Goal: Check status: Check status

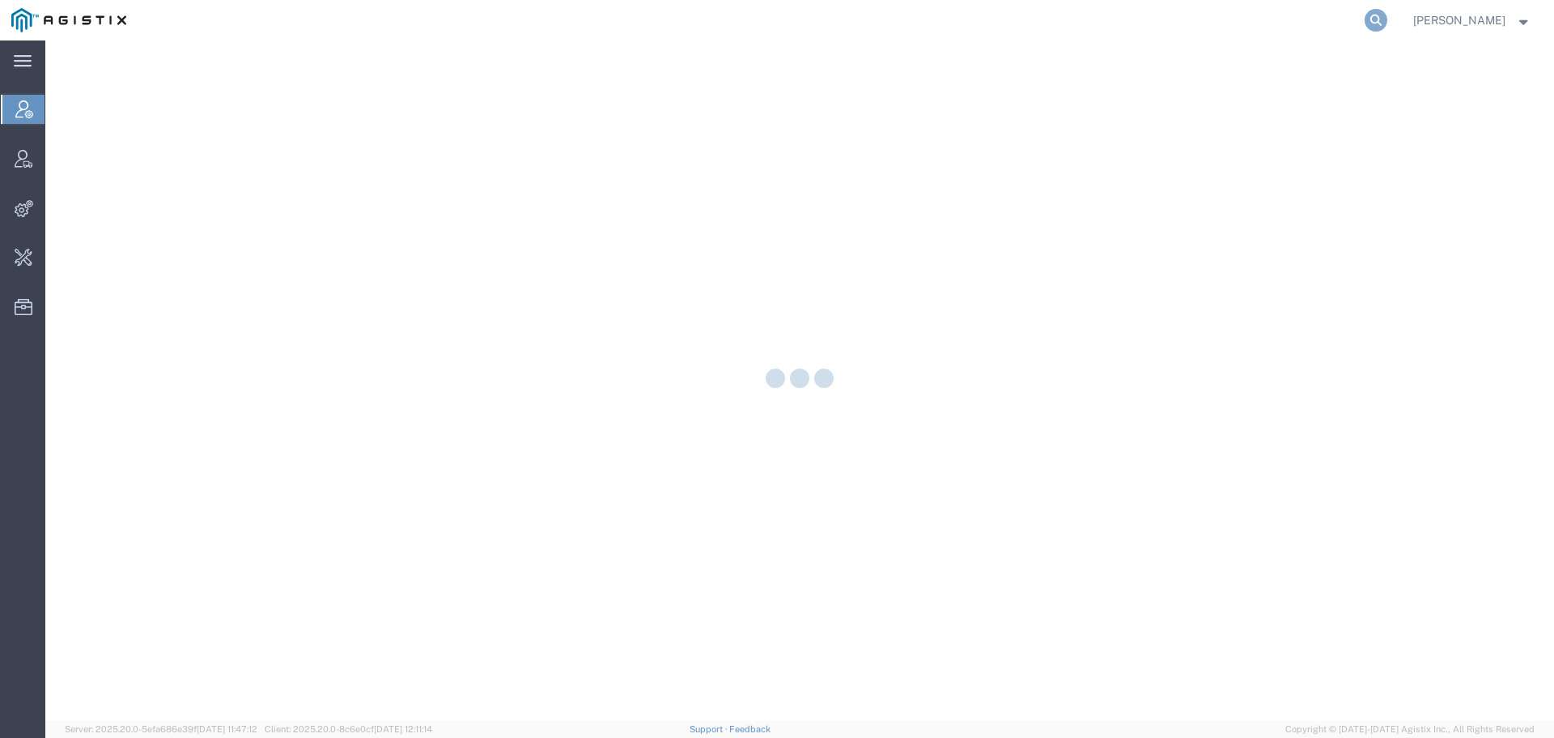
click at [1388, 21] on icon at bounding box center [1376, 20] width 23 height 23
paste input "56831919"
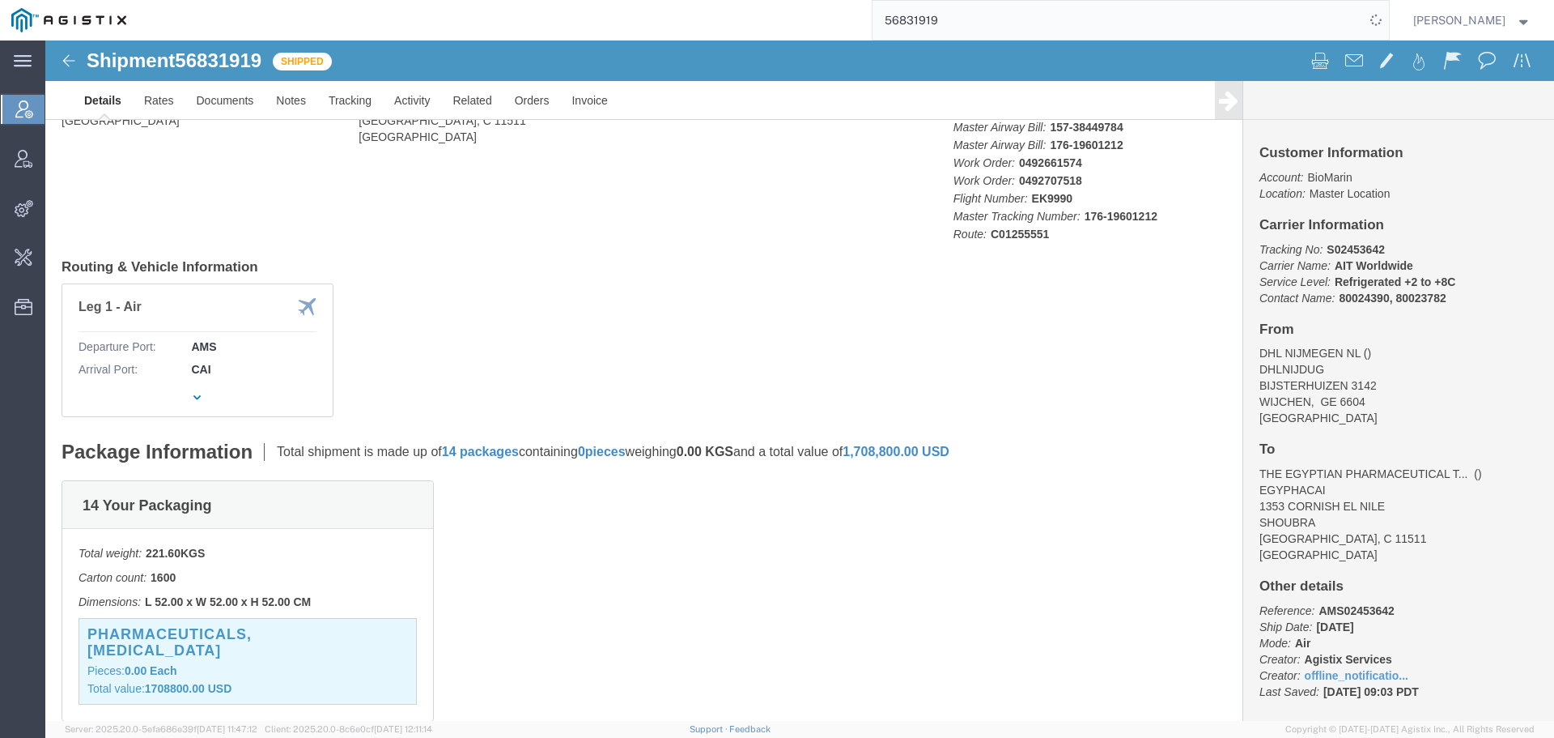
scroll to position [162, 0]
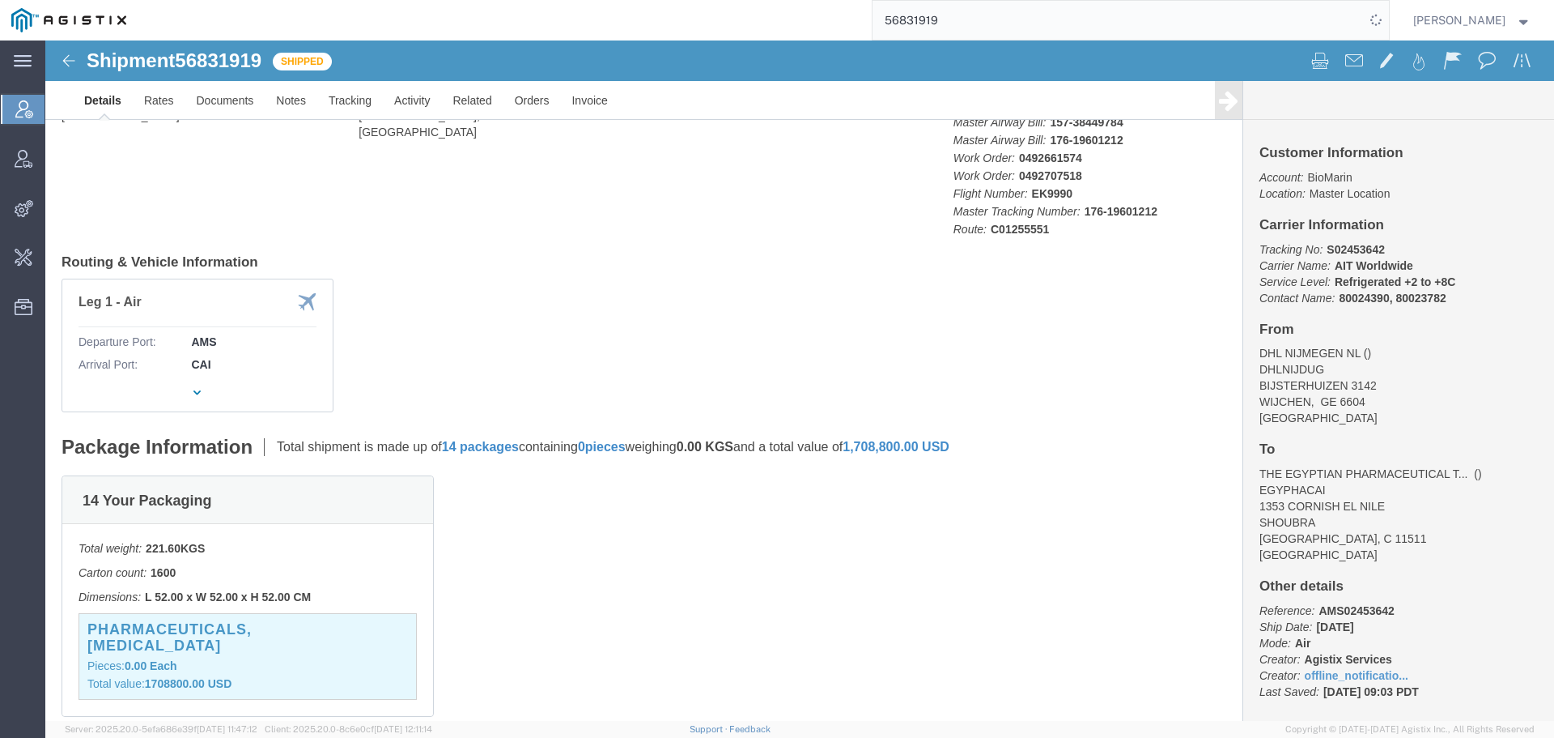
click p "Carton count: 1600"
click div "PHARMACEUTICALS,[MEDICAL_DATA] Pieces: 0.00 Each Total value: 1708800.00 USD"
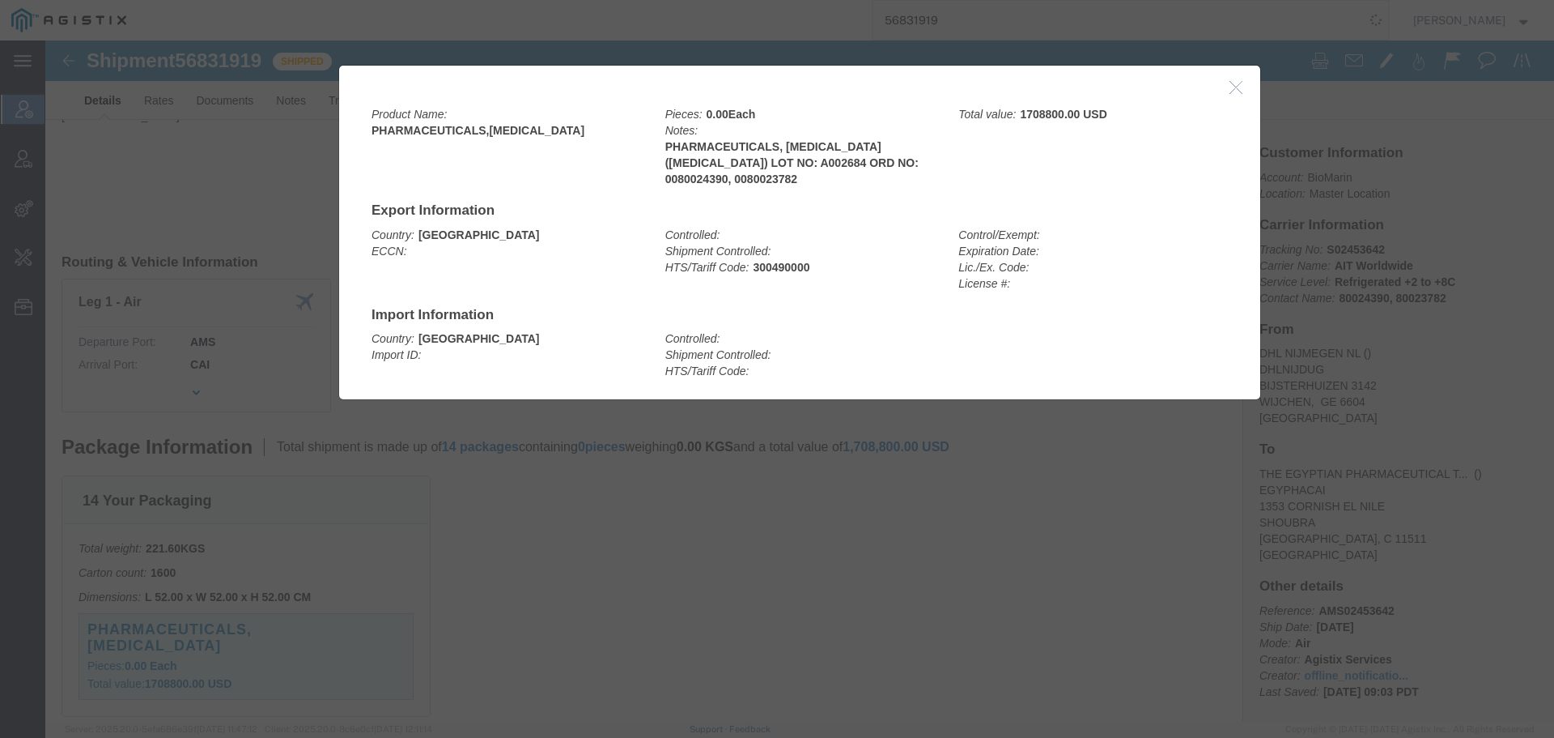
click icon "button"
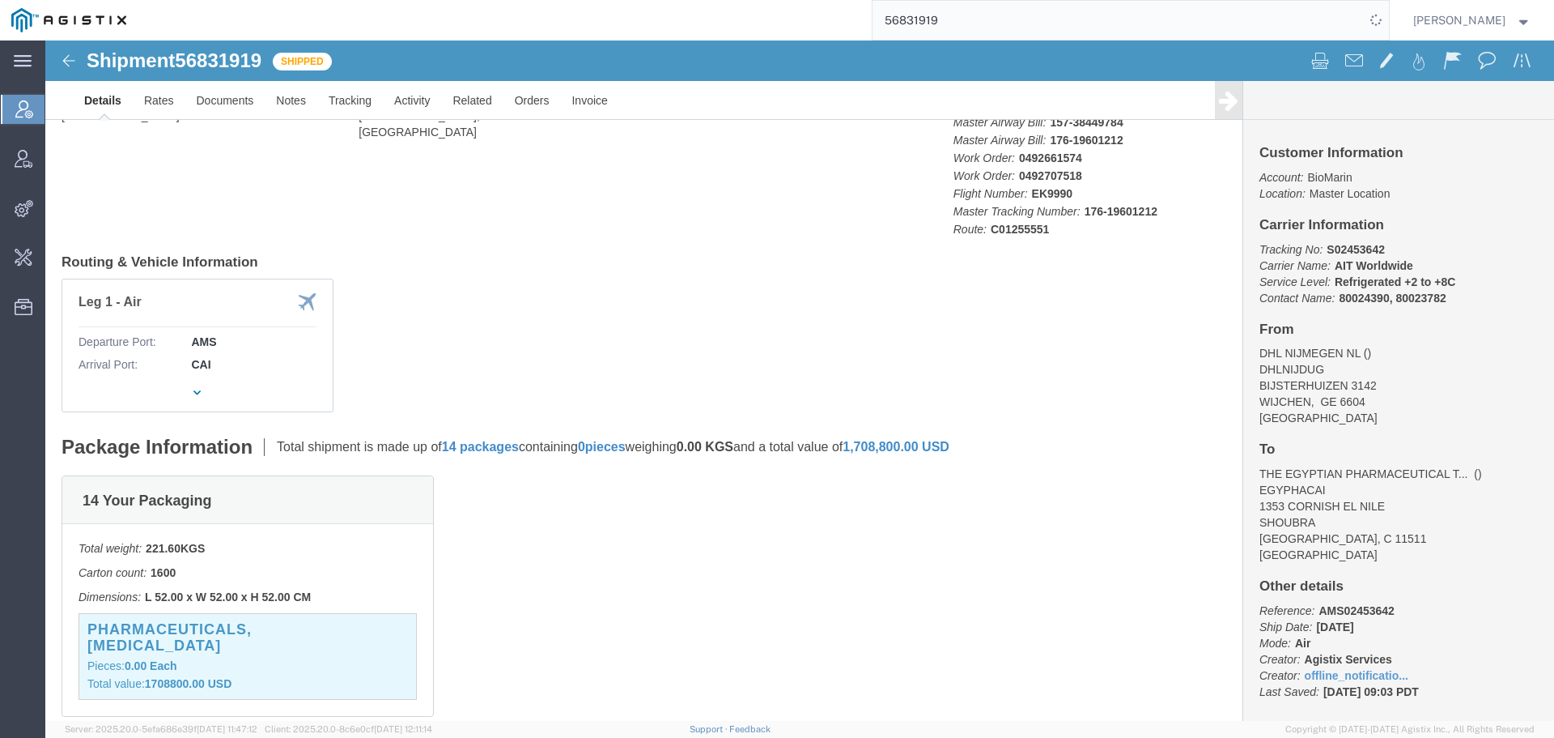
click at [932, 34] on input "56831919" at bounding box center [1119, 20] width 492 height 39
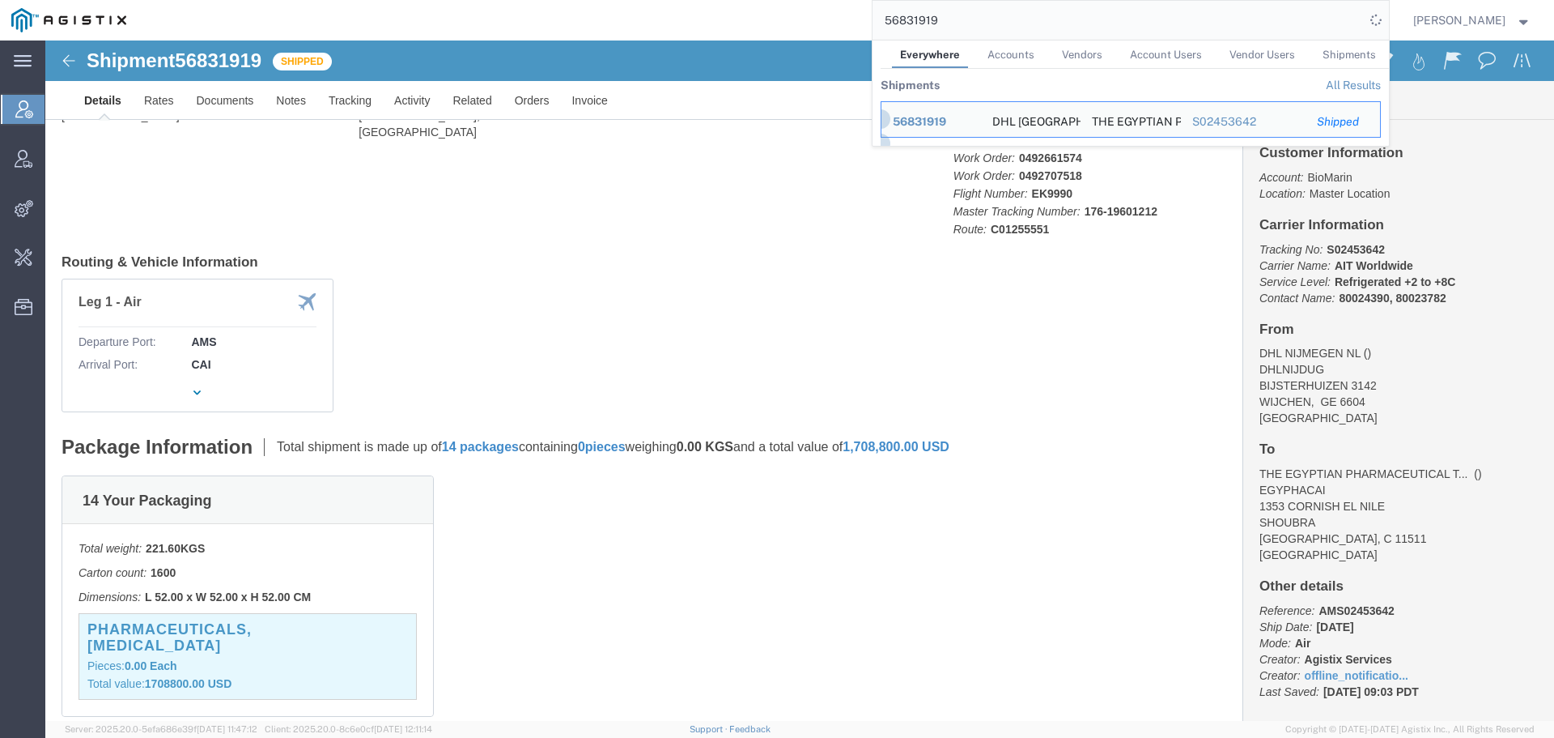
click at [932, 34] on input "56831919" at bounding box center [1119, 20] width 492 height 39
paste input "7048614"
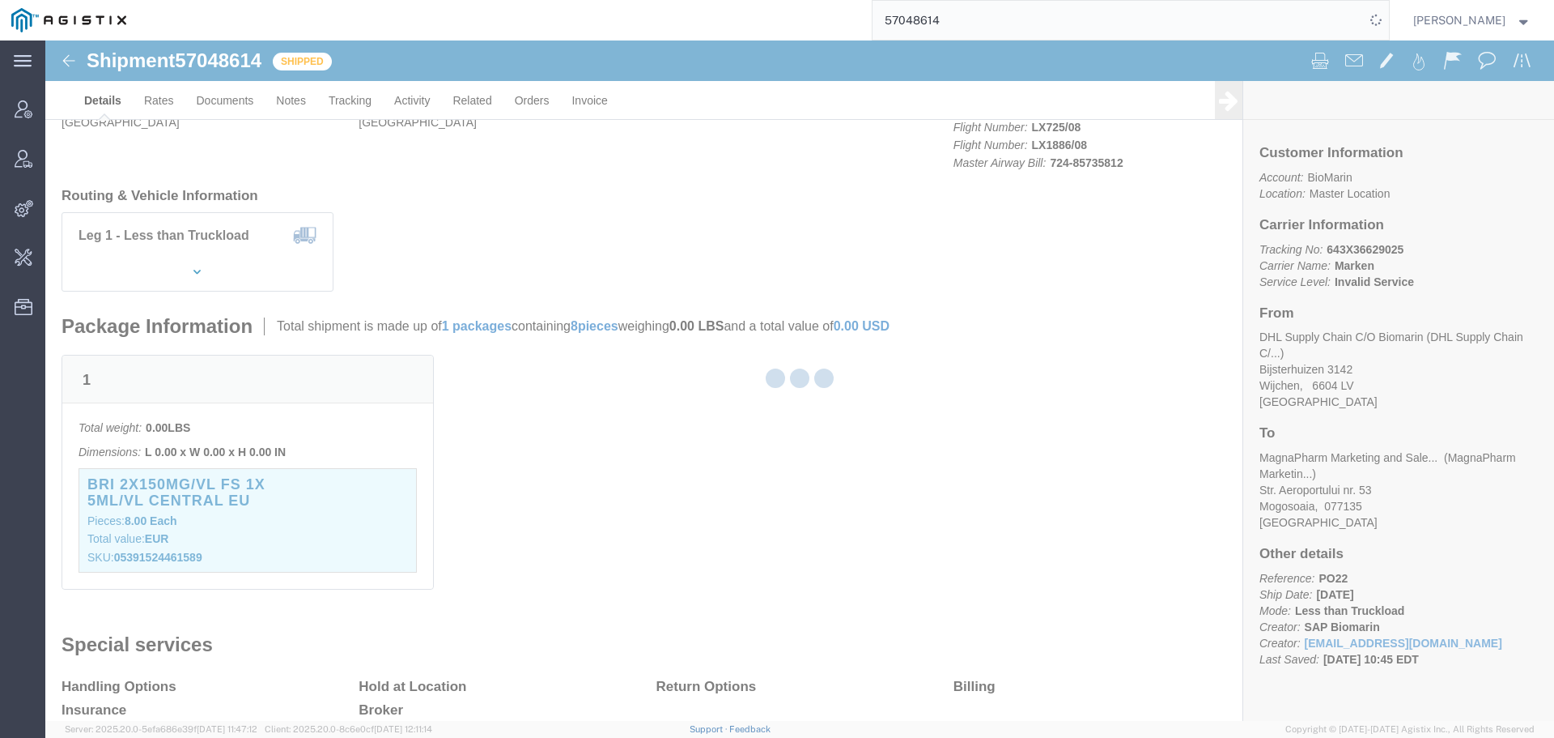
scroll to position [162, 0]
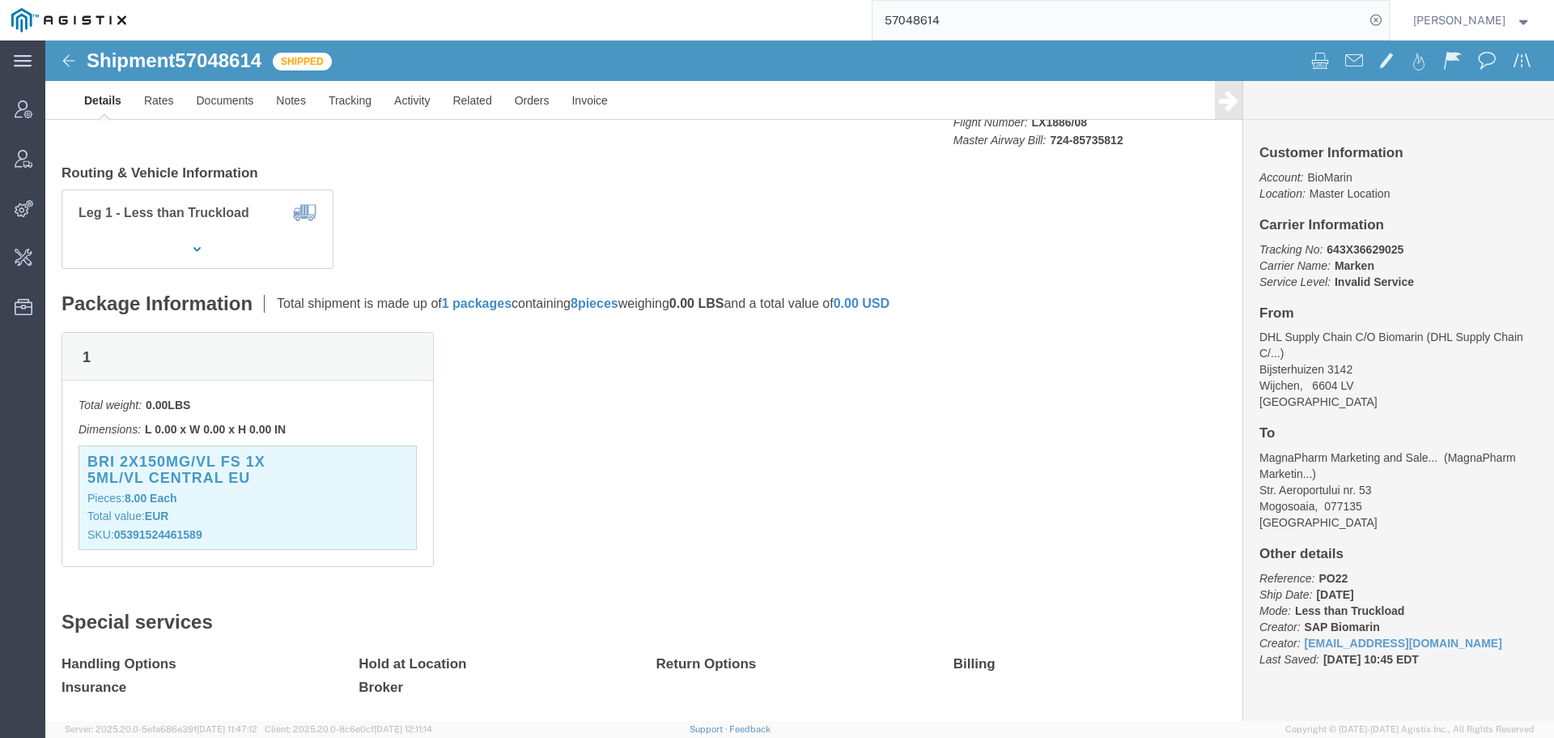
click at [542, 23] on div "57048614" at bounding box center [764, 20] width 1252 height 40
paste input "6934917"
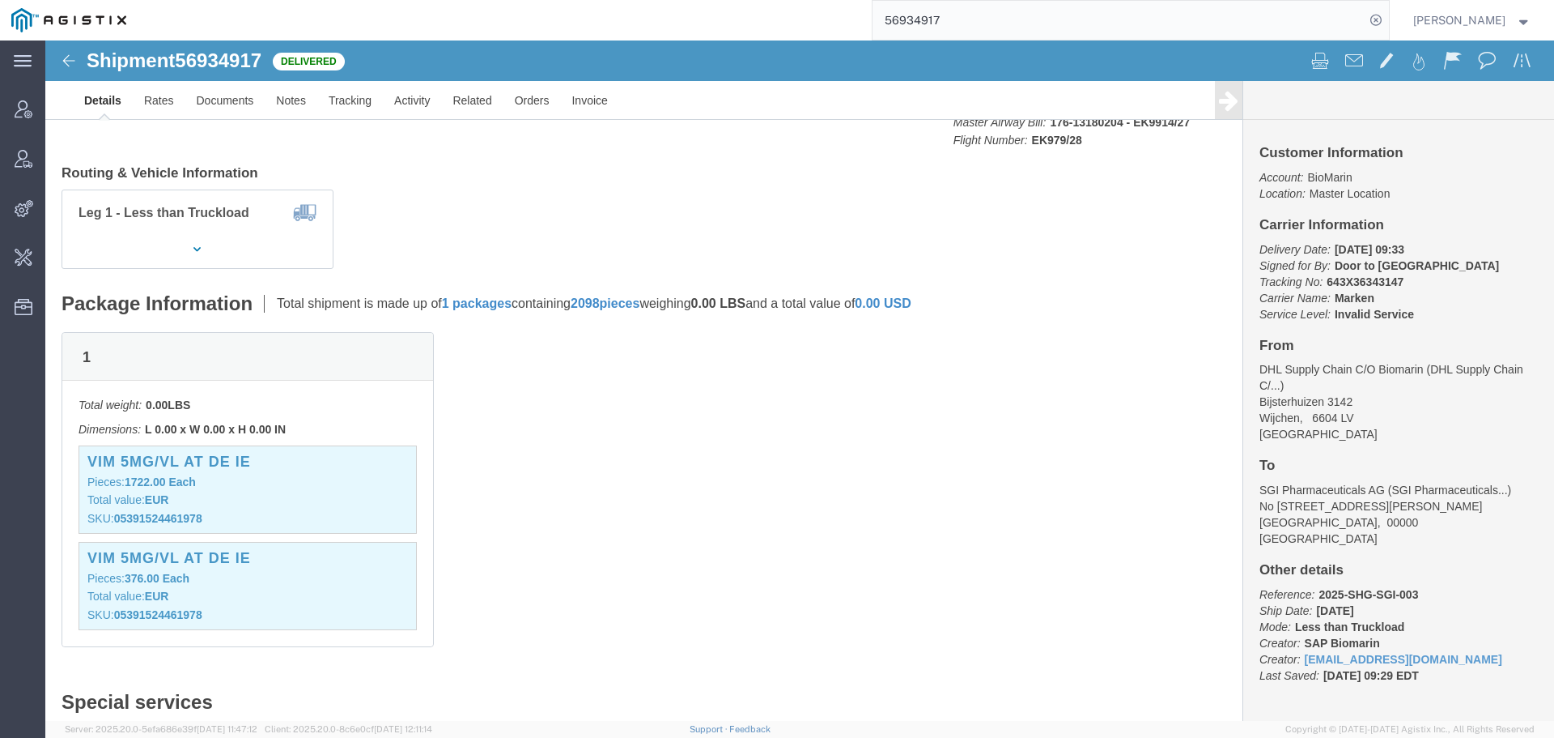
click at [921, 13] on input "56934917" at bounding box center [1119, 20] width 492 height 39
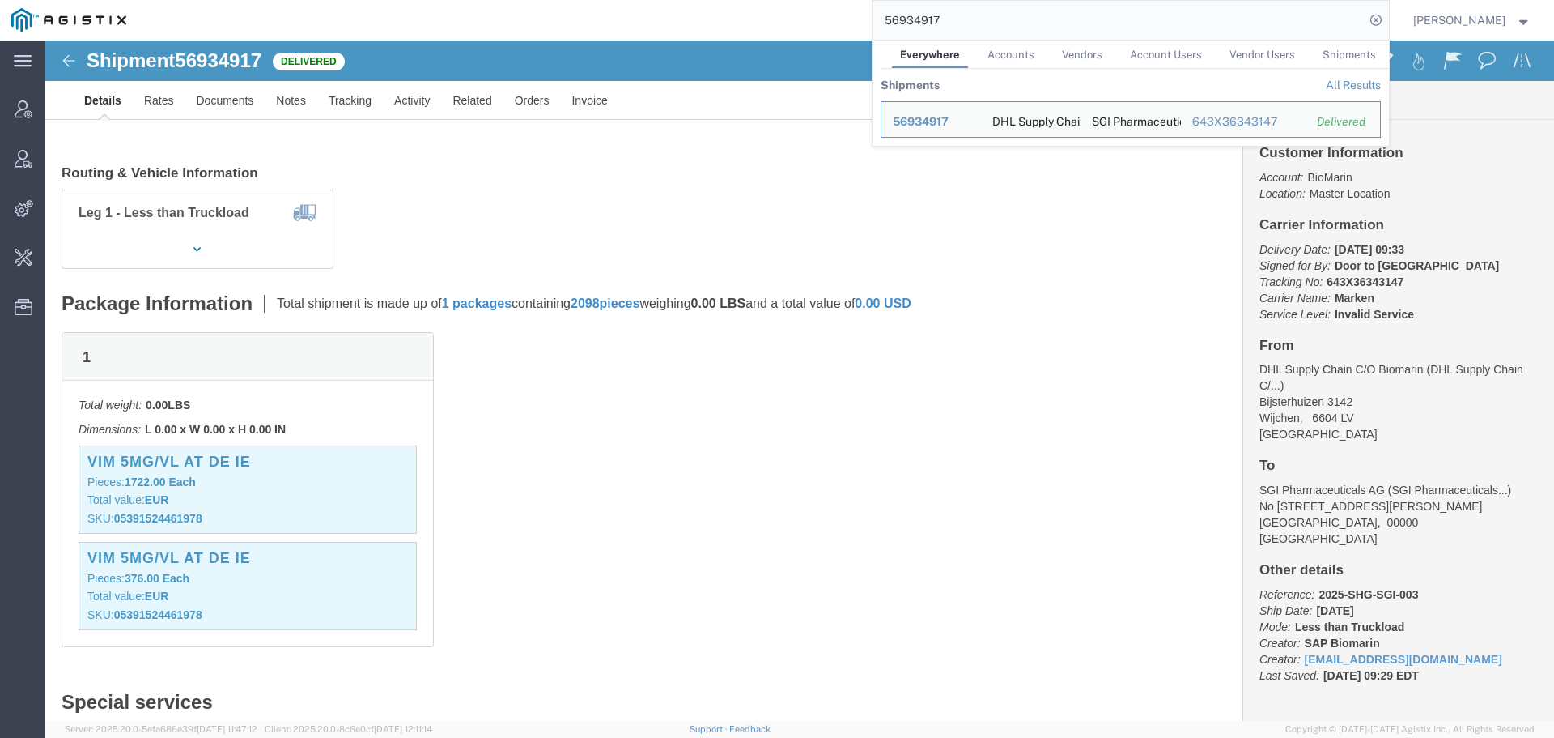
click at [921, 13] on input "56934917" at bounding box center [1119, 20] width 492 height 39
paste input "9"
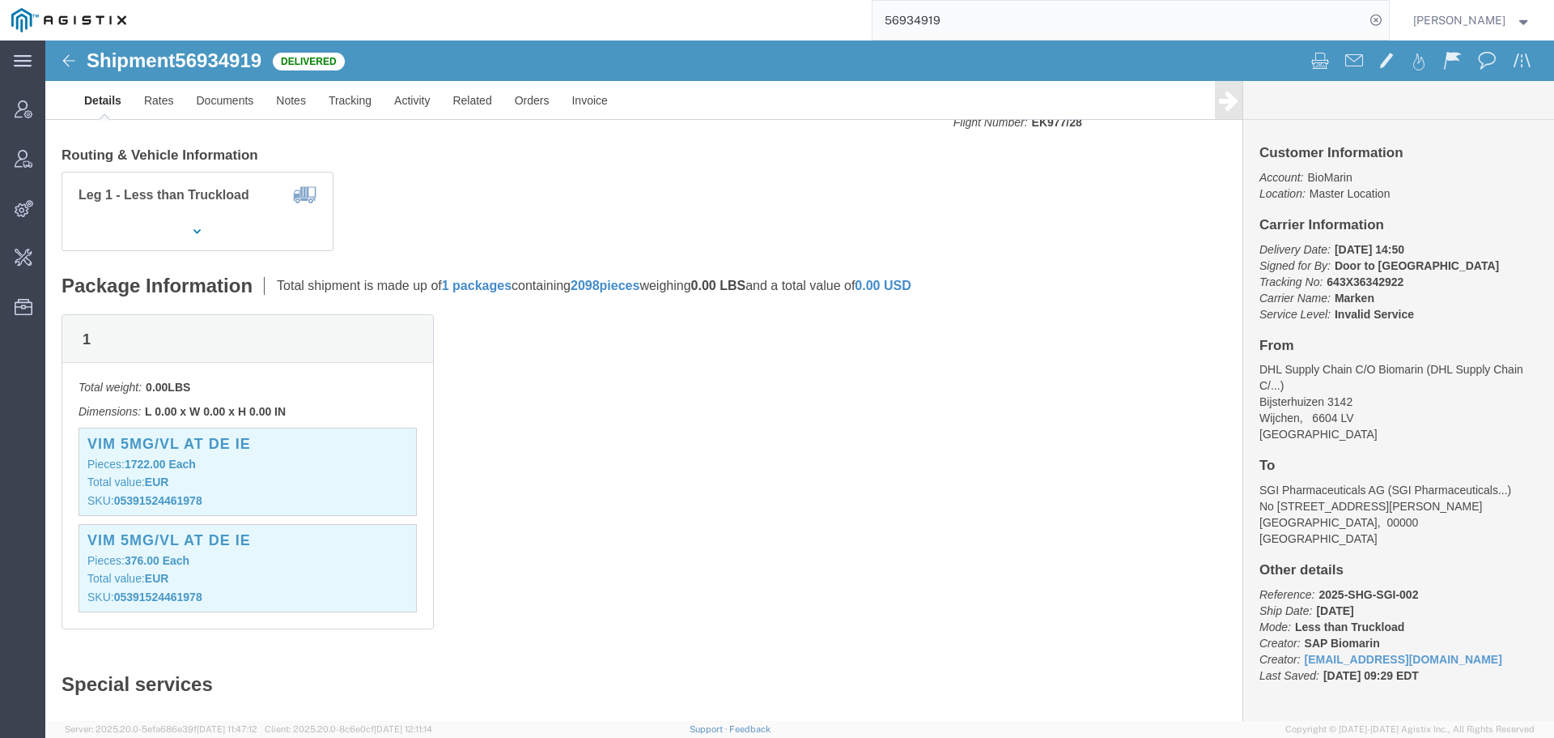
click at [923, 21] on input "56934919" at bounding box center [1119, 20] width 492 height 39
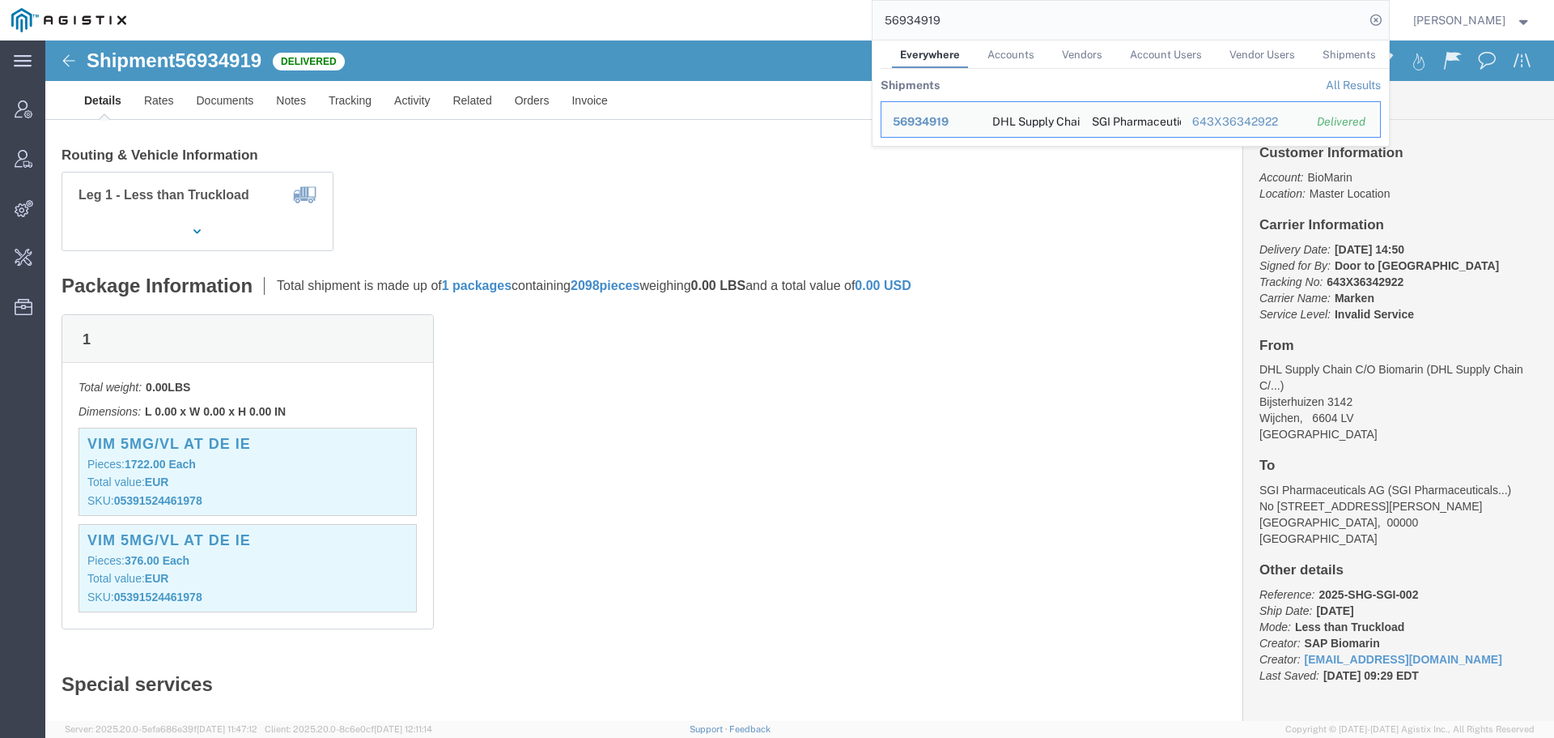
click at [923, 21] on input "56934919" at bounding box center [1119, 20] width 492 height 39
paste input "8"
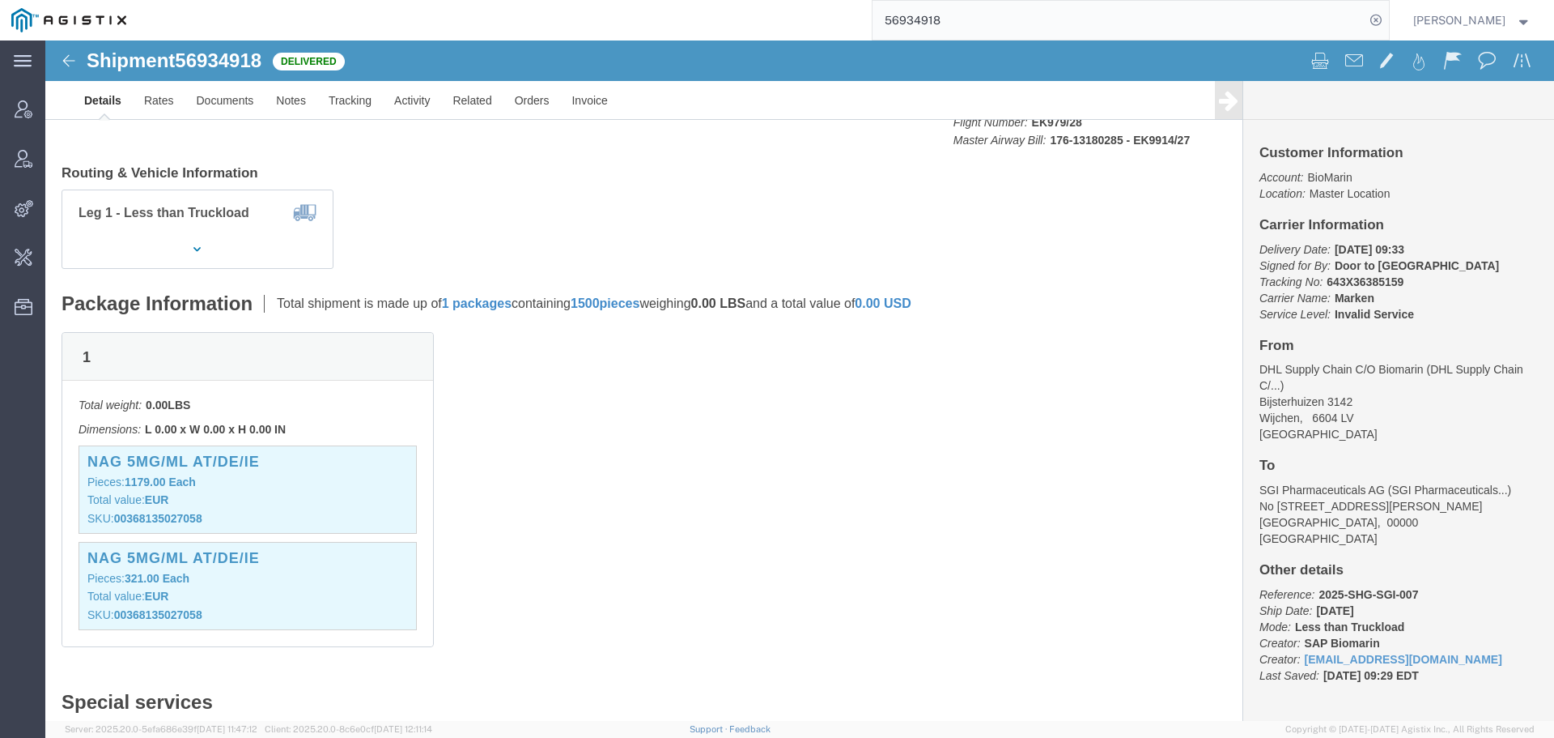
drag, startPoint x: 965, startPoint y: 27, endPoint x: 641, endPoint y: 14, distance: 324.1
click at [716, 14] on div "56934918" at bounding box center [764, 20] width 1252 height 40
paste input "7048613"
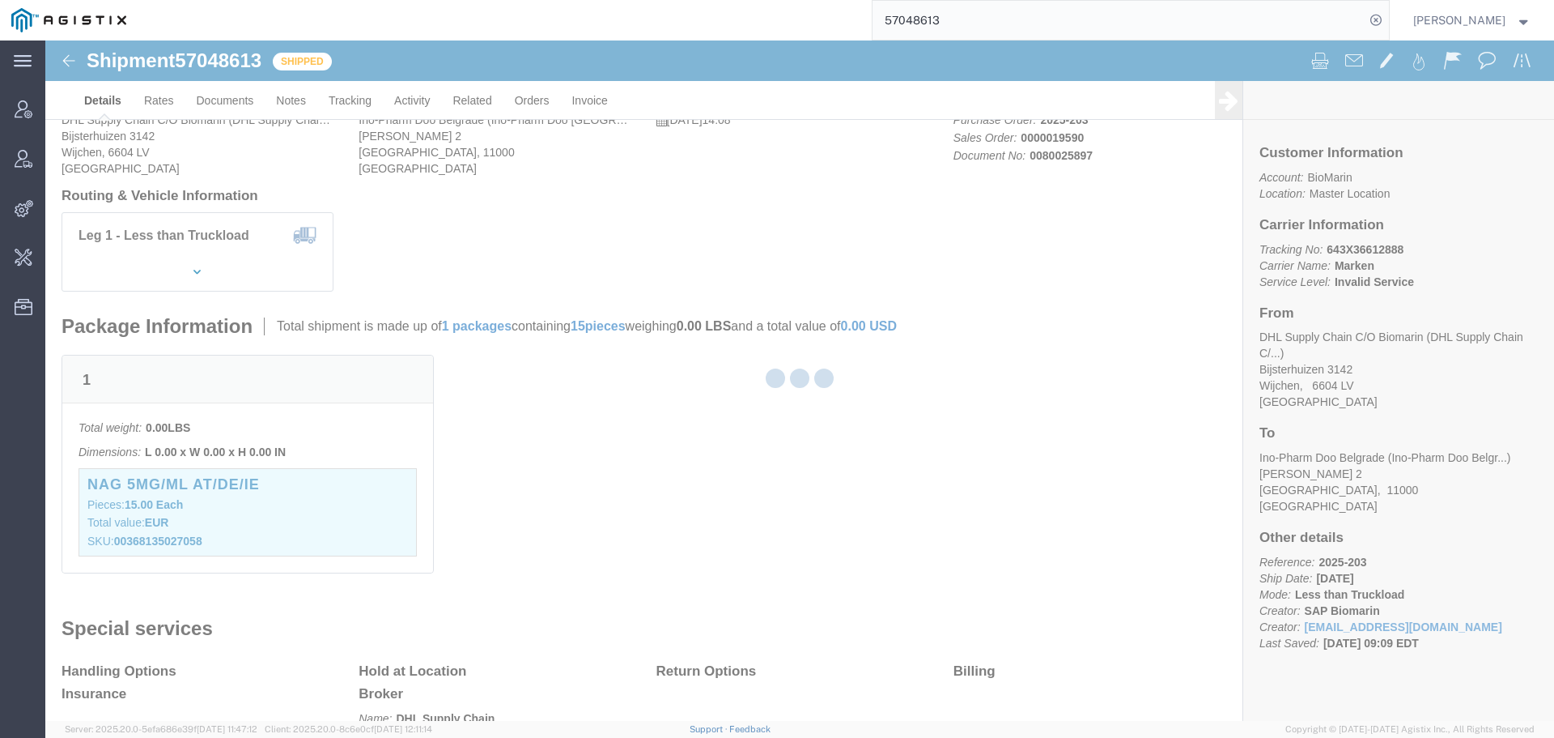
scroll to position [162, 0]
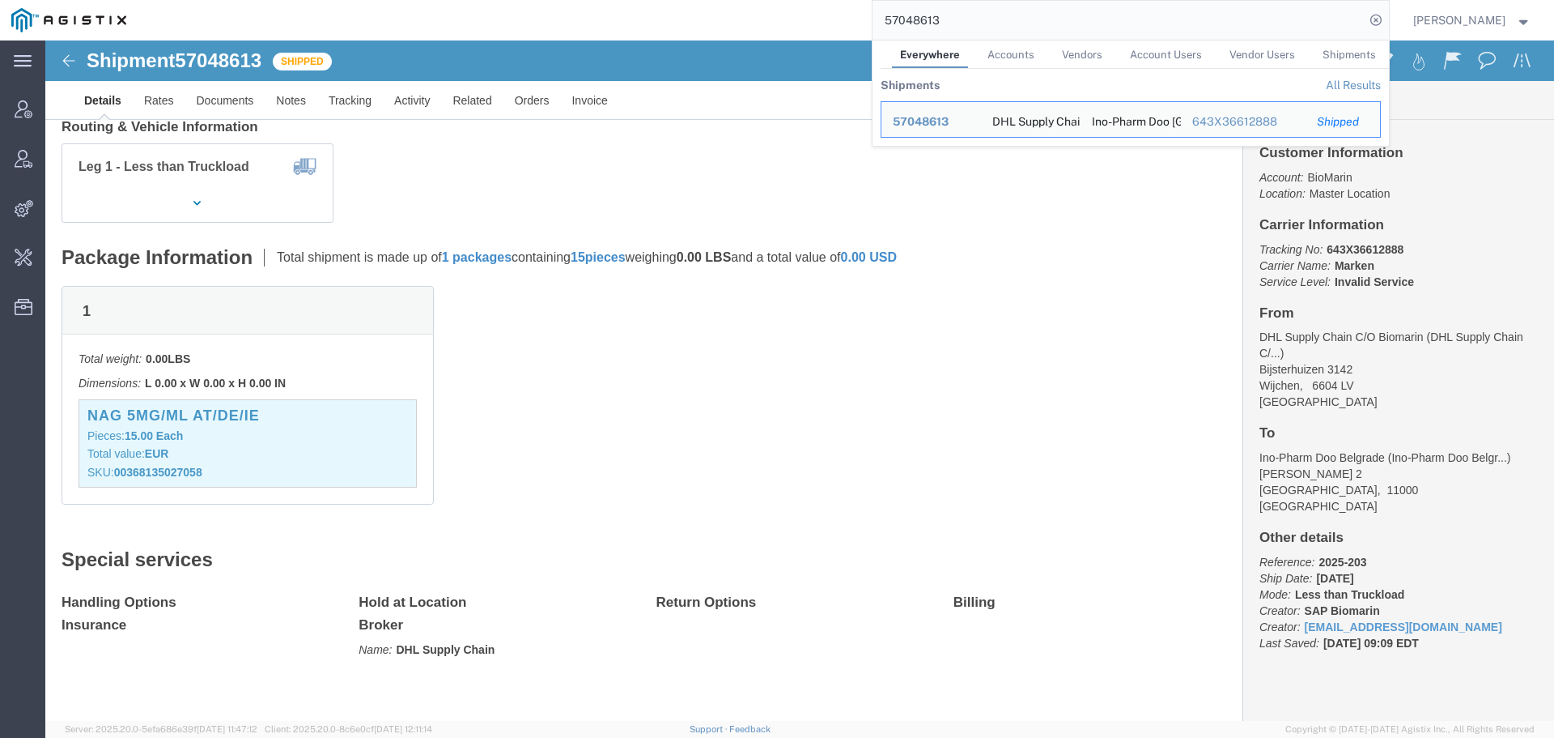
drag, startPoint x: 793, startPoint y: 24, endPoint x: 508, endPoint y: 17, distance: 285.9
click at [611, 24] on div "57048613 Everywhere Accounts Vendors Account Users Vendor Users Shipments Shipm…" at bounding box center [764, 20] width 1252 height 40
paste input "4"
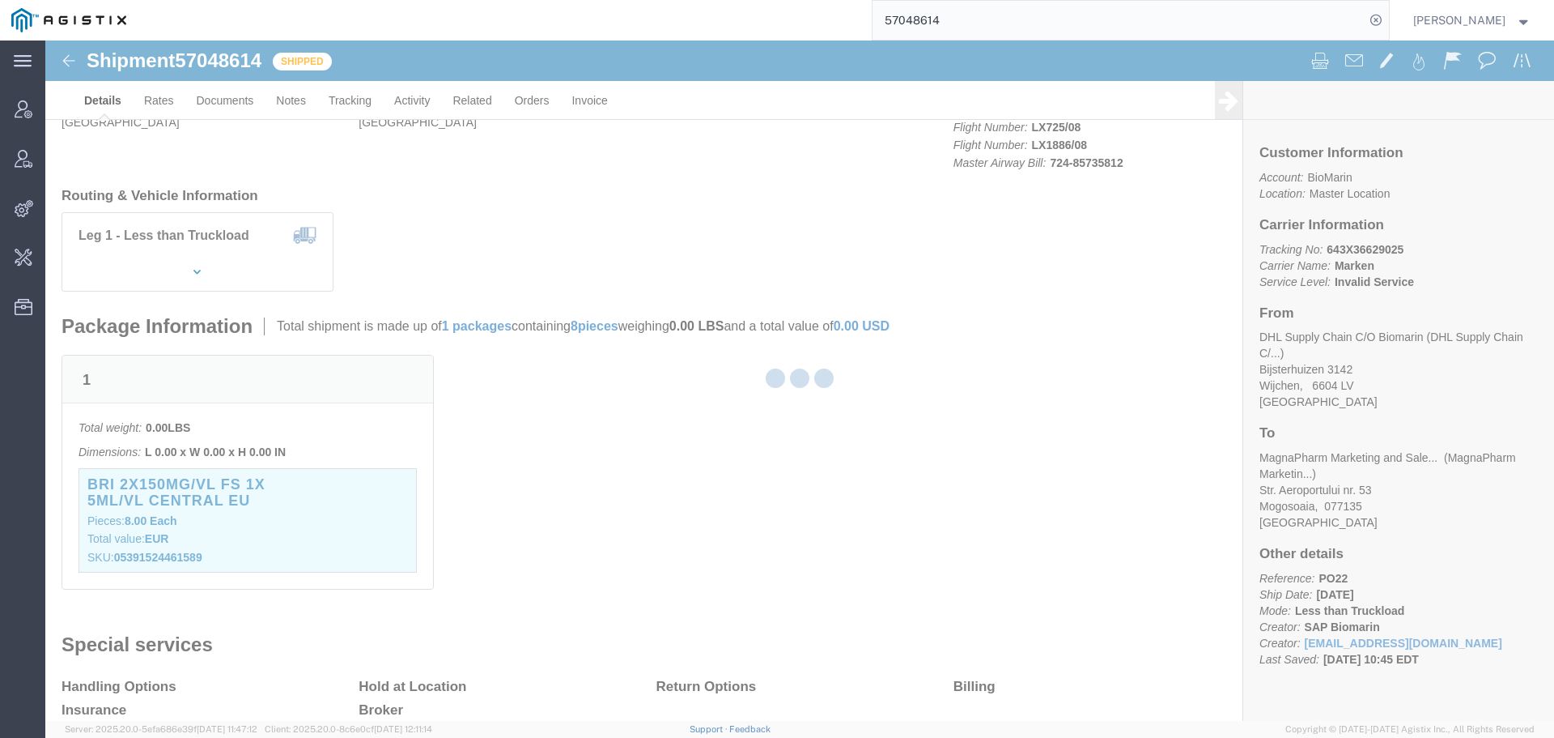
scroll to position [162, 0]
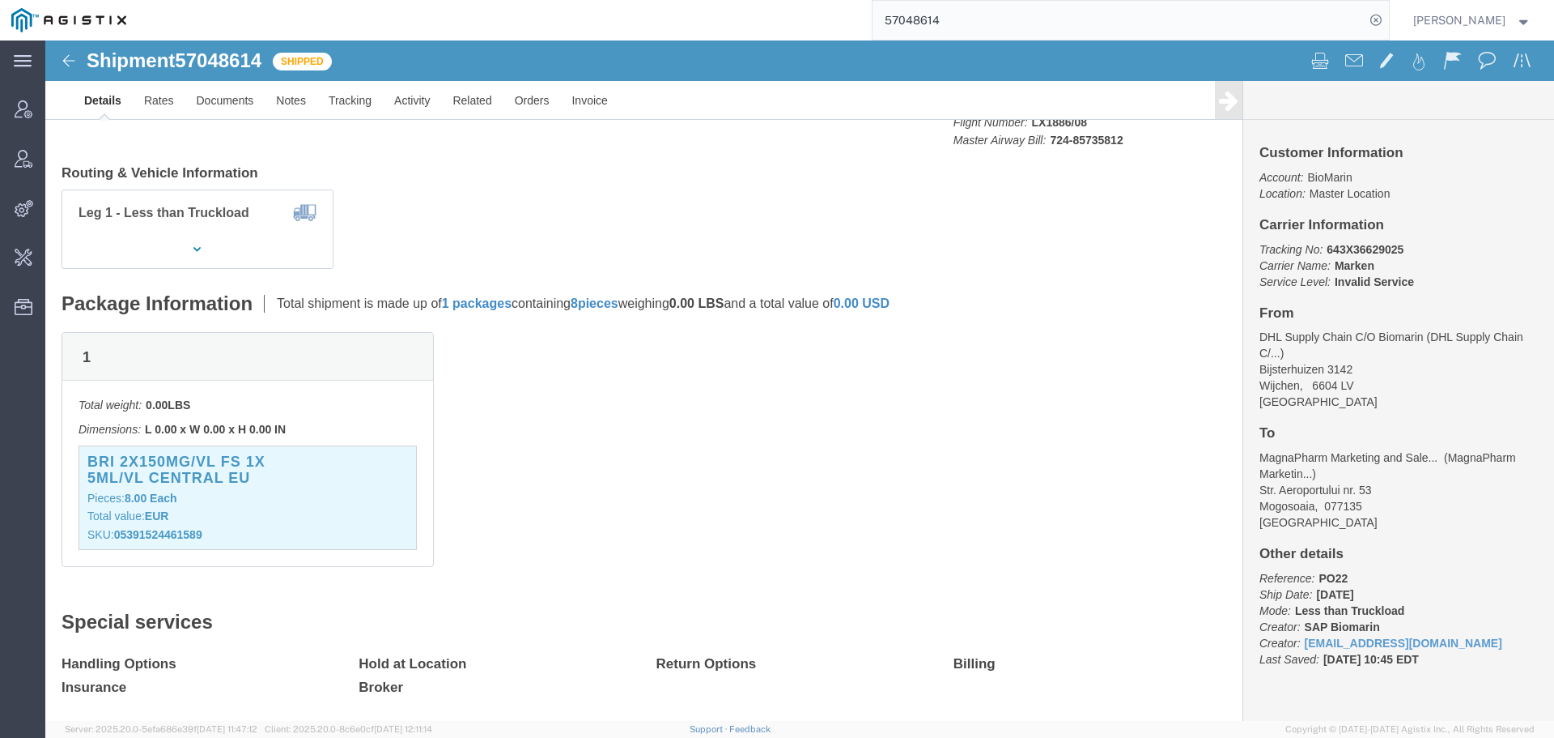
click at [933, 32] on input "57048614" at bounding box center [1119, 20] width 492 height 39
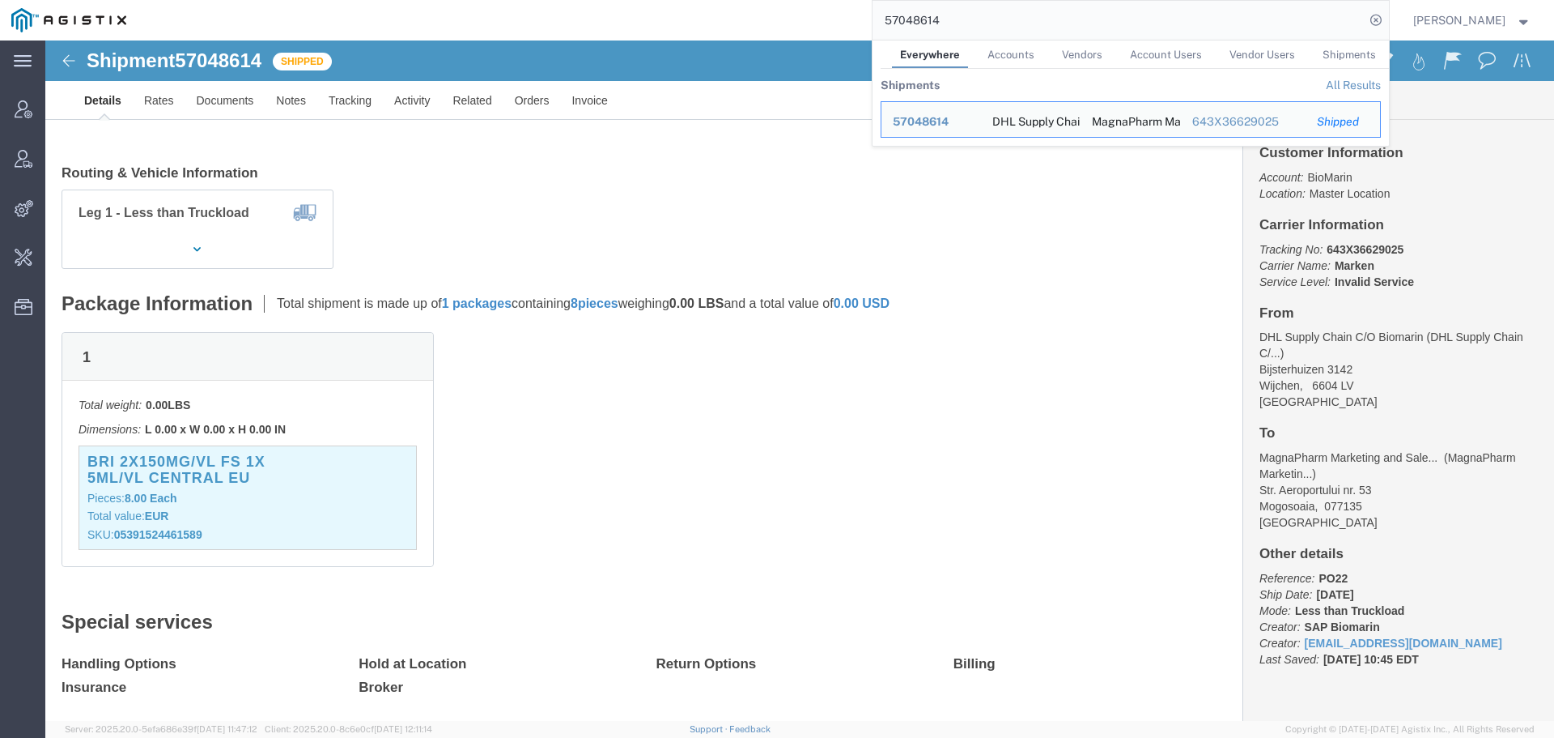
click at [933, 32] on input "57048614" at bounding box center [1119, 20] width 492 height 39
paste input "781"
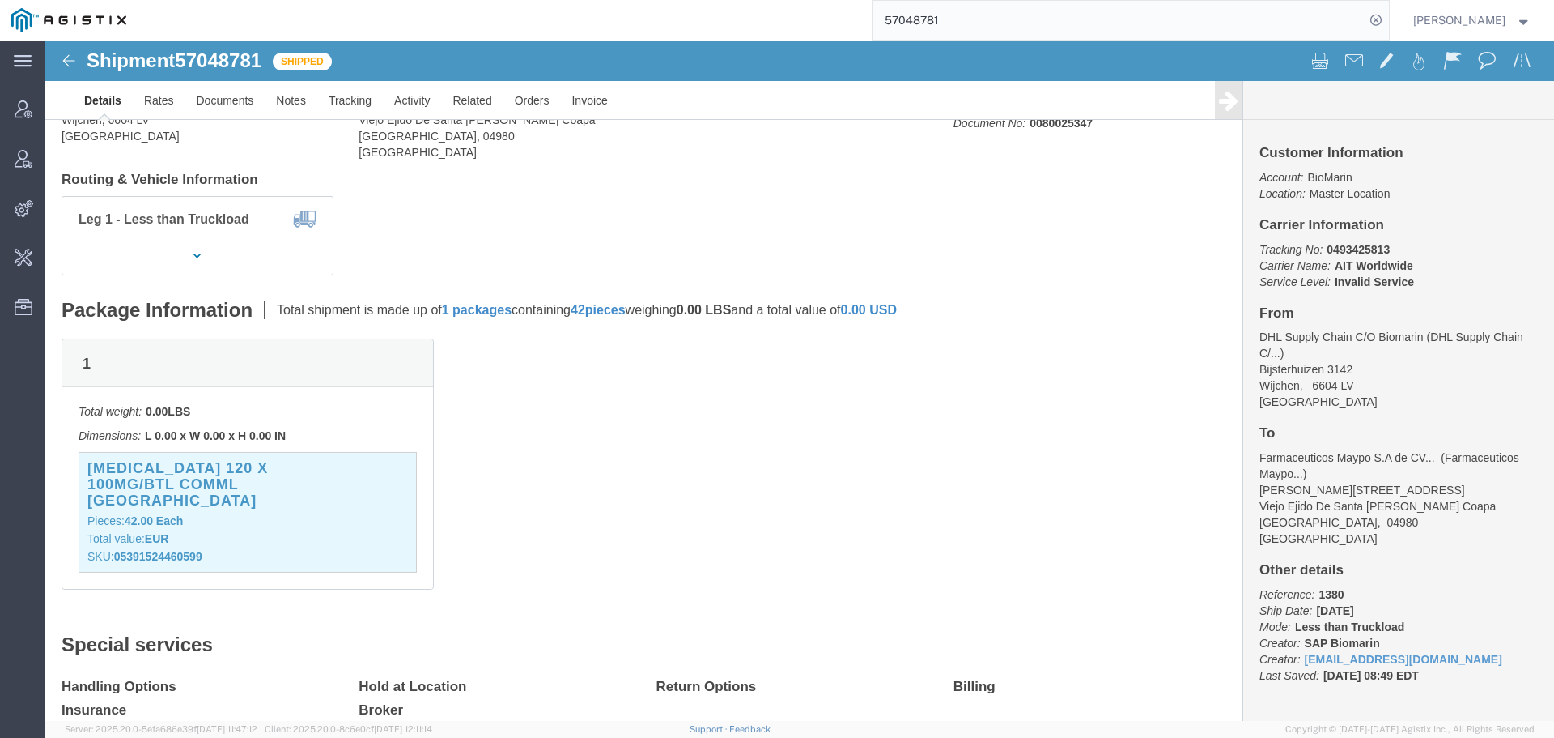
scroll to position [162, 0]
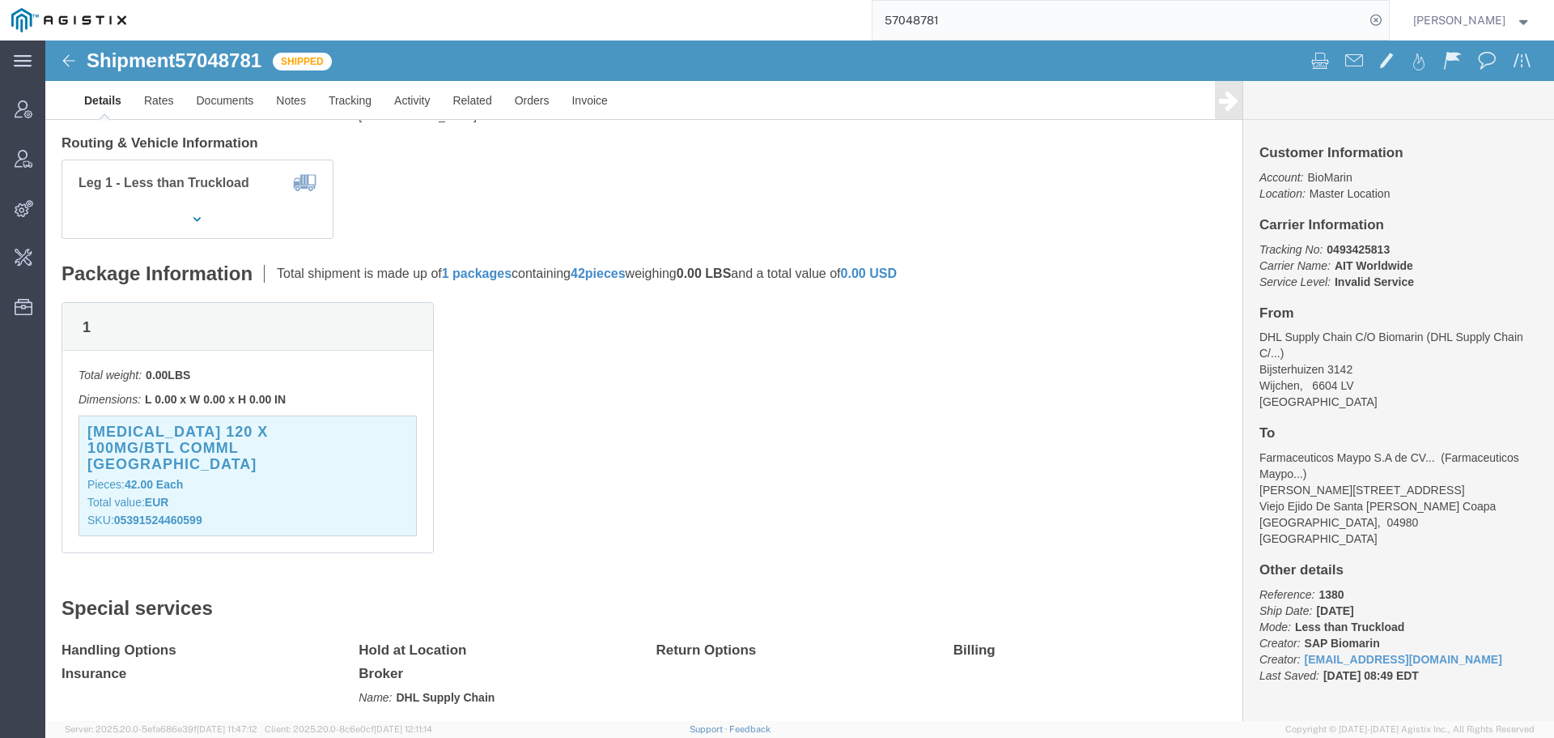
click at [935, 25] on input "57048781" at bounding box center [1119, 20] width 492 height 39
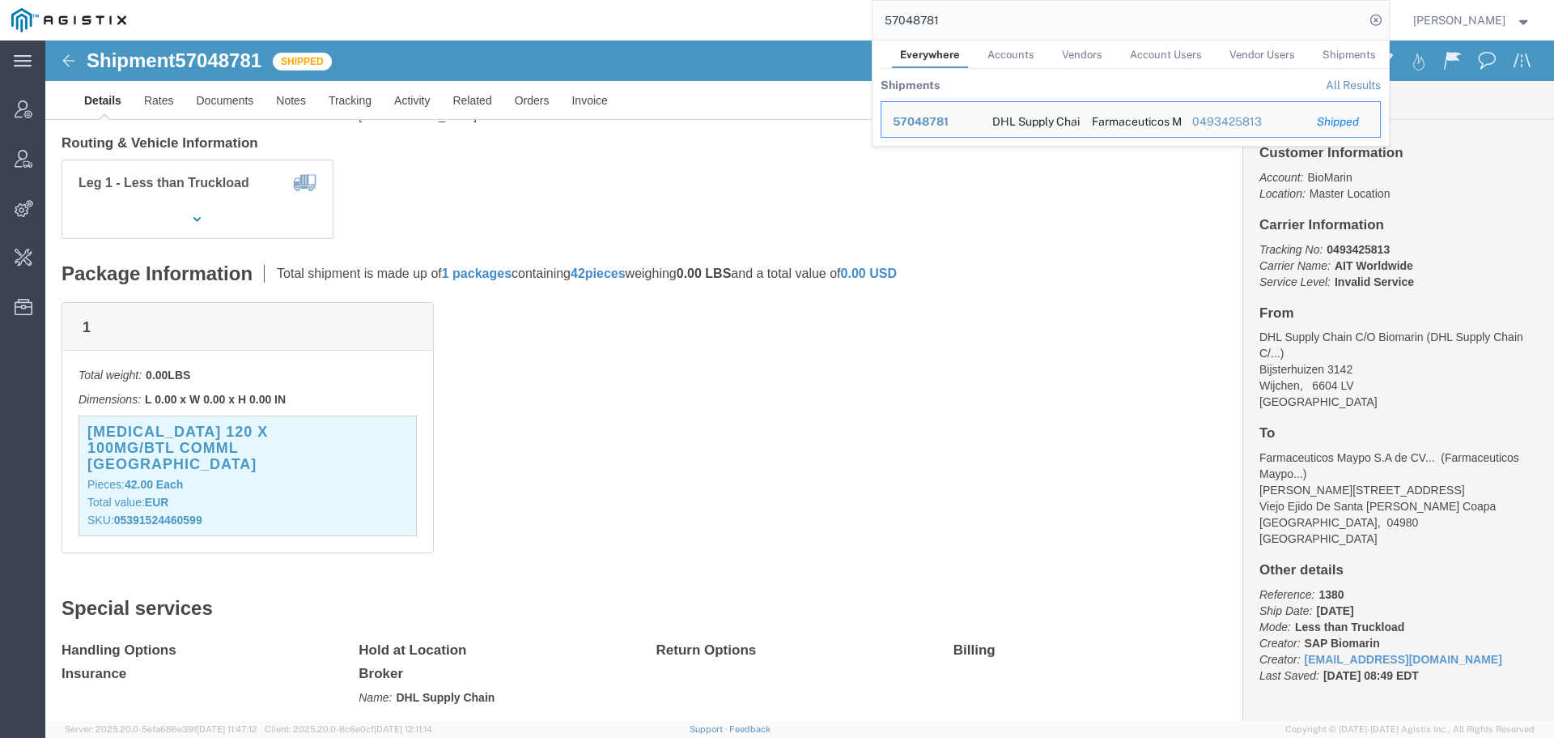
click at [935, 25] on input "57048781" at bounding box center [1119, 20] width 492 height 39
paste input "614"
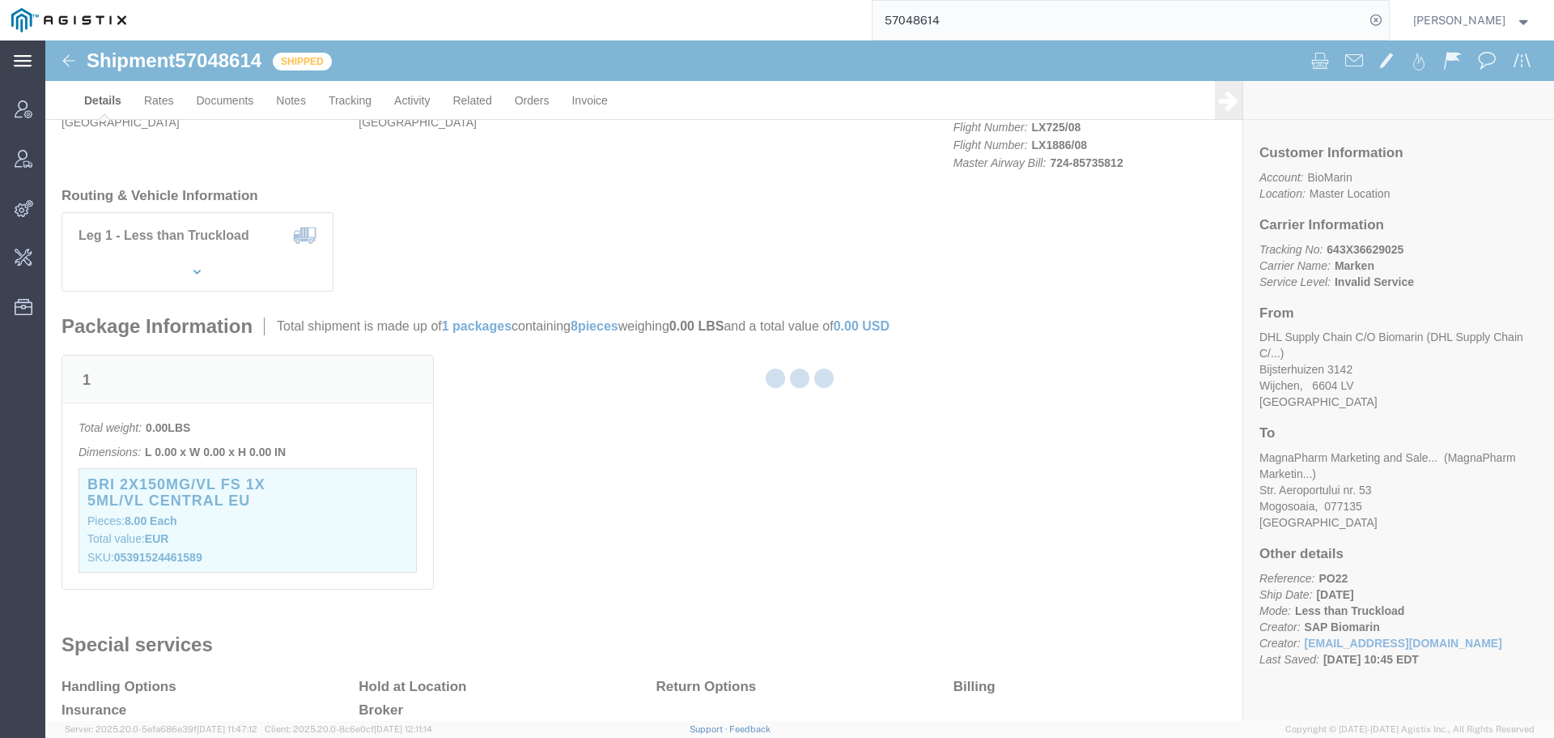
scroll to position [162, 0]
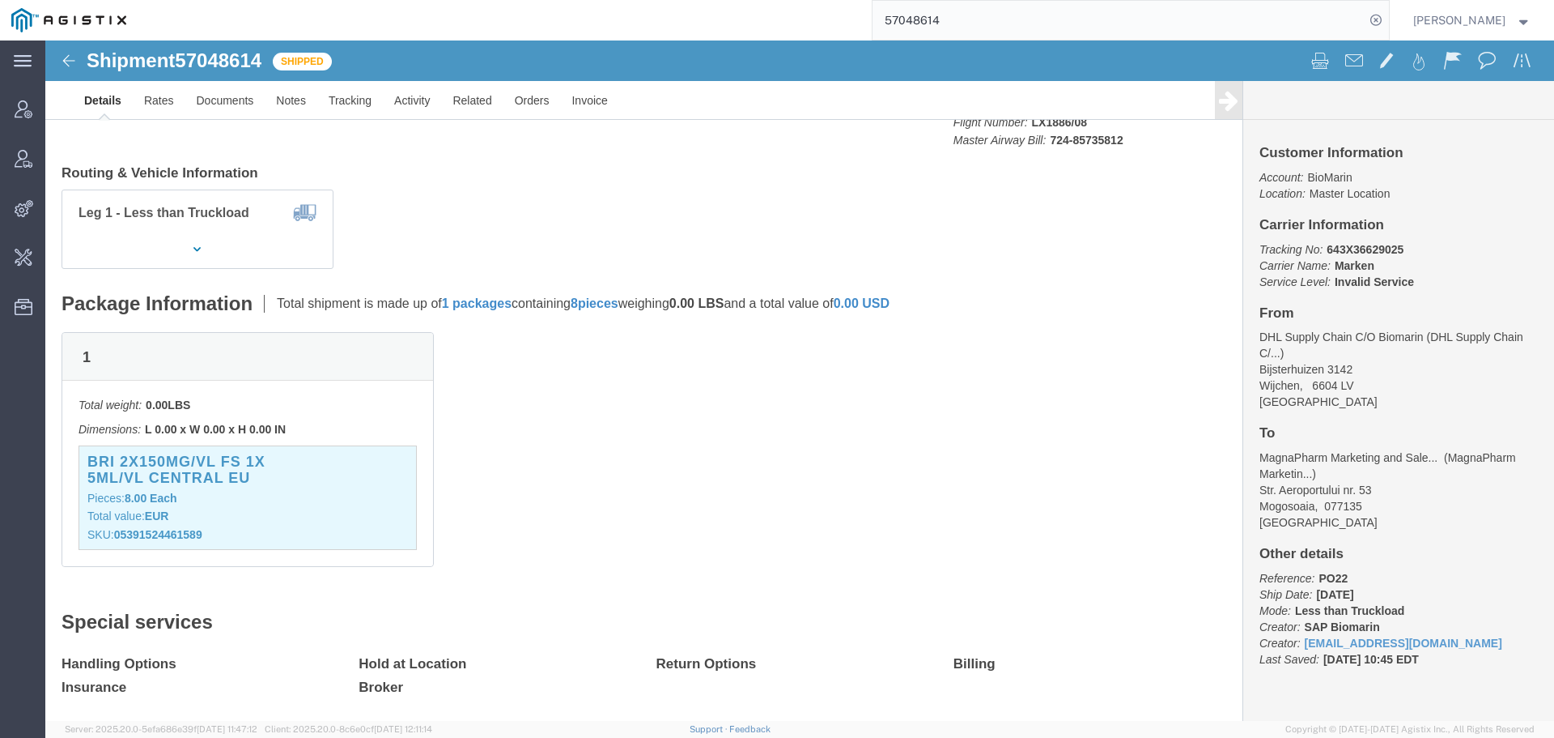
click at [895, 18] on input "57048614" at bounding box center [1119, 20] width 492 height 39
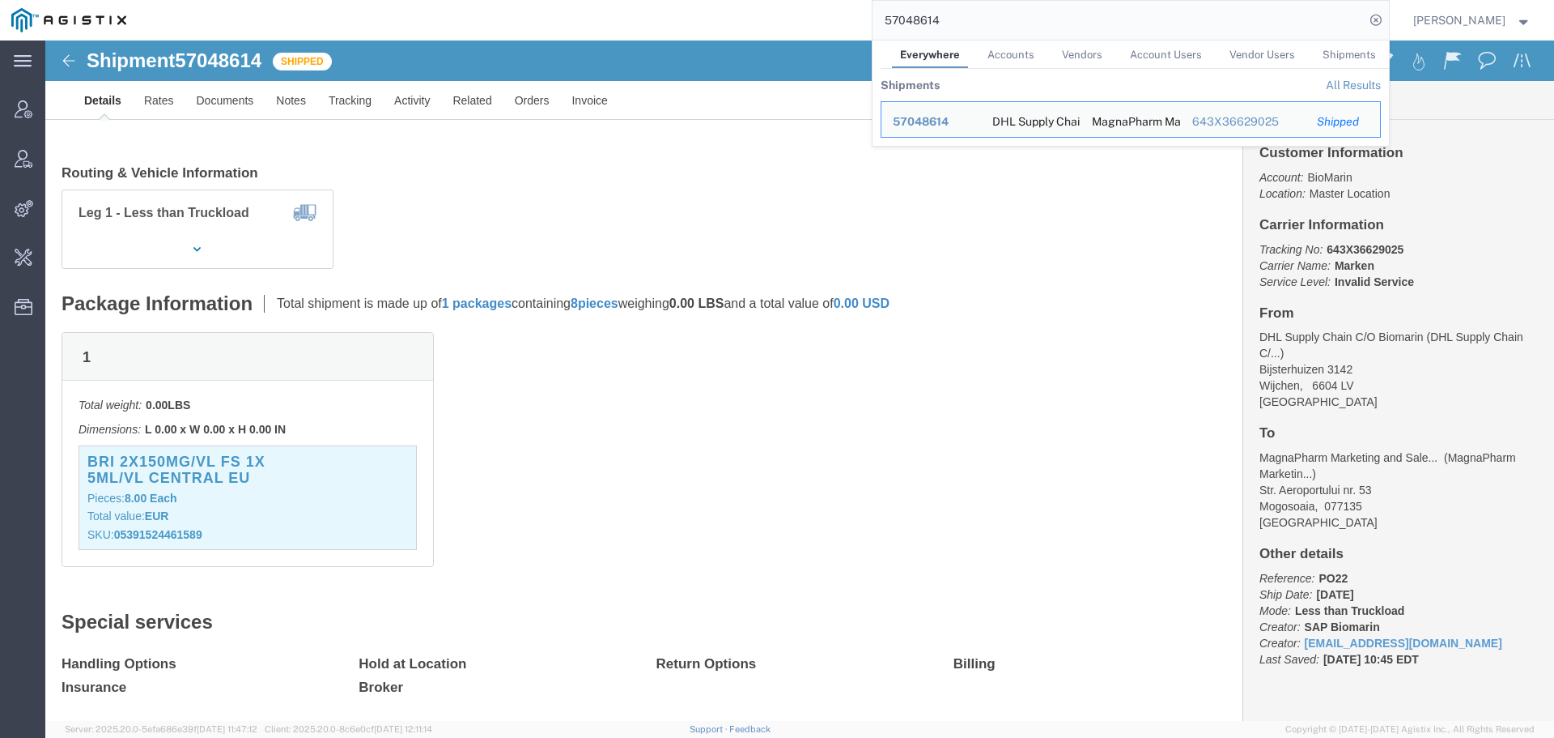
click at [895, 18] on input "57048614" at bounding box center [1119, 20] width 492 height 39
paste input "3"
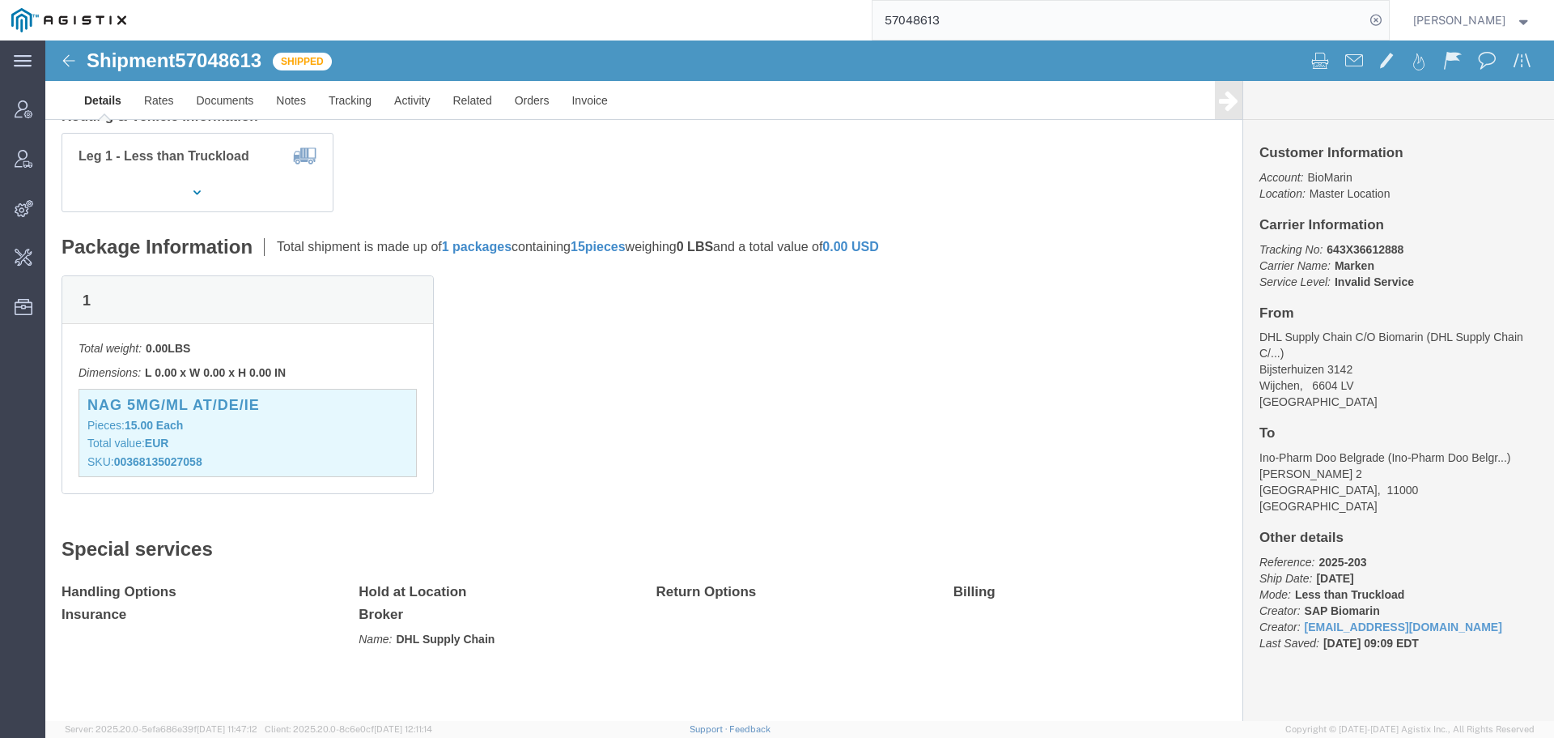
scroll to position [162, 0]
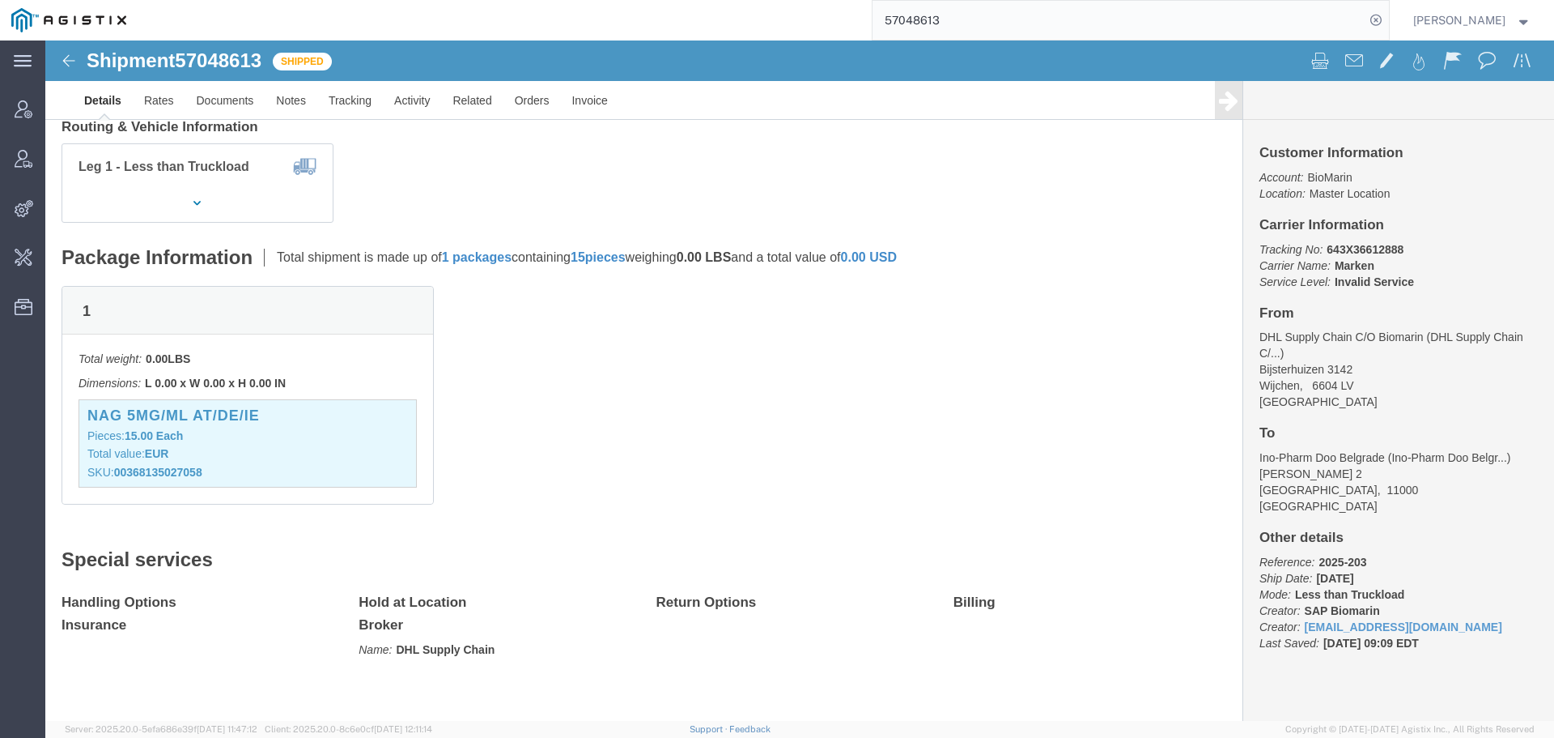
click at [1005, 17] on input "57048613" at bounding box center [1119, 20] width 492 height 39
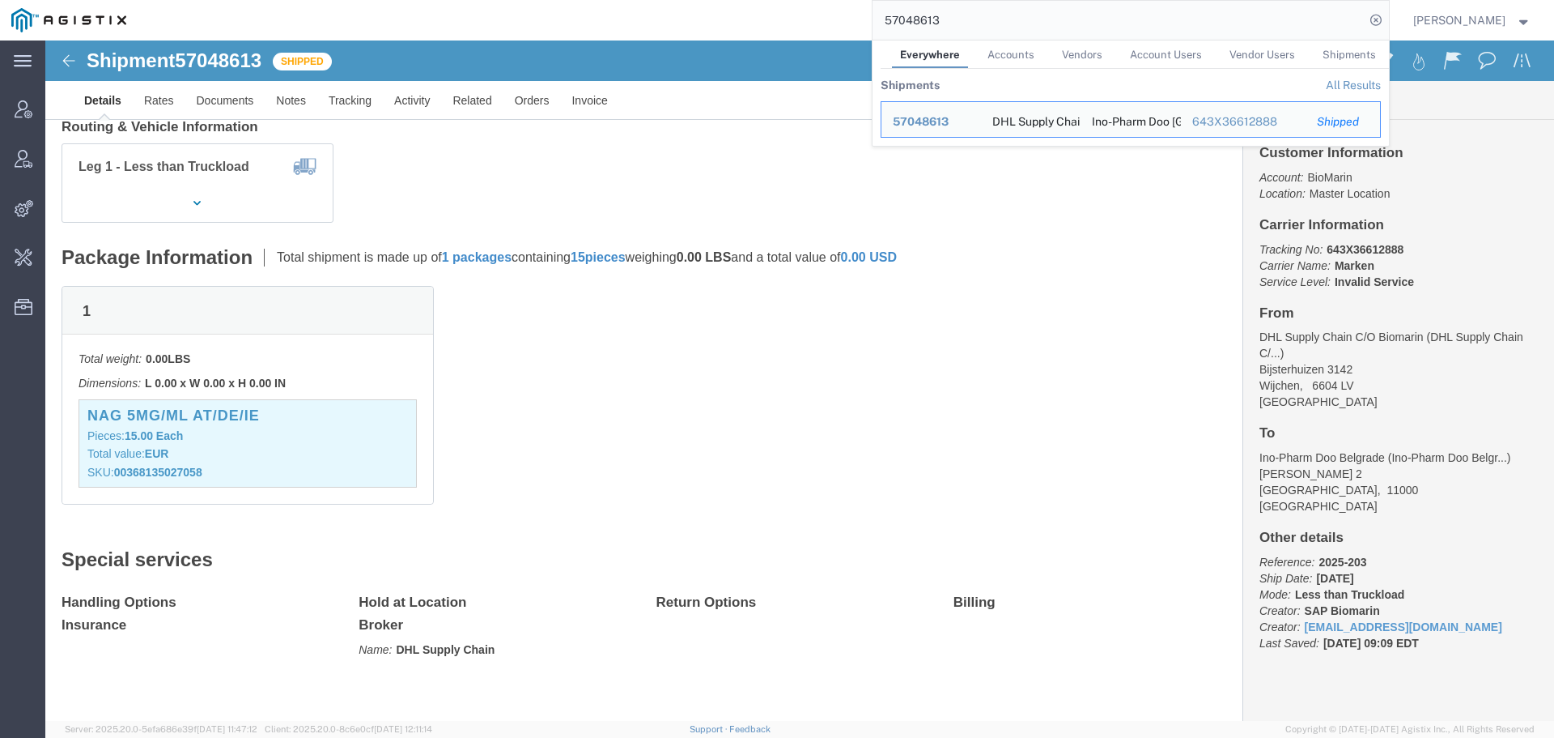
click at [1005, 17] on input "57048613" at bounding box center [1119, 20] width 492 height 39
paste input "6978138"
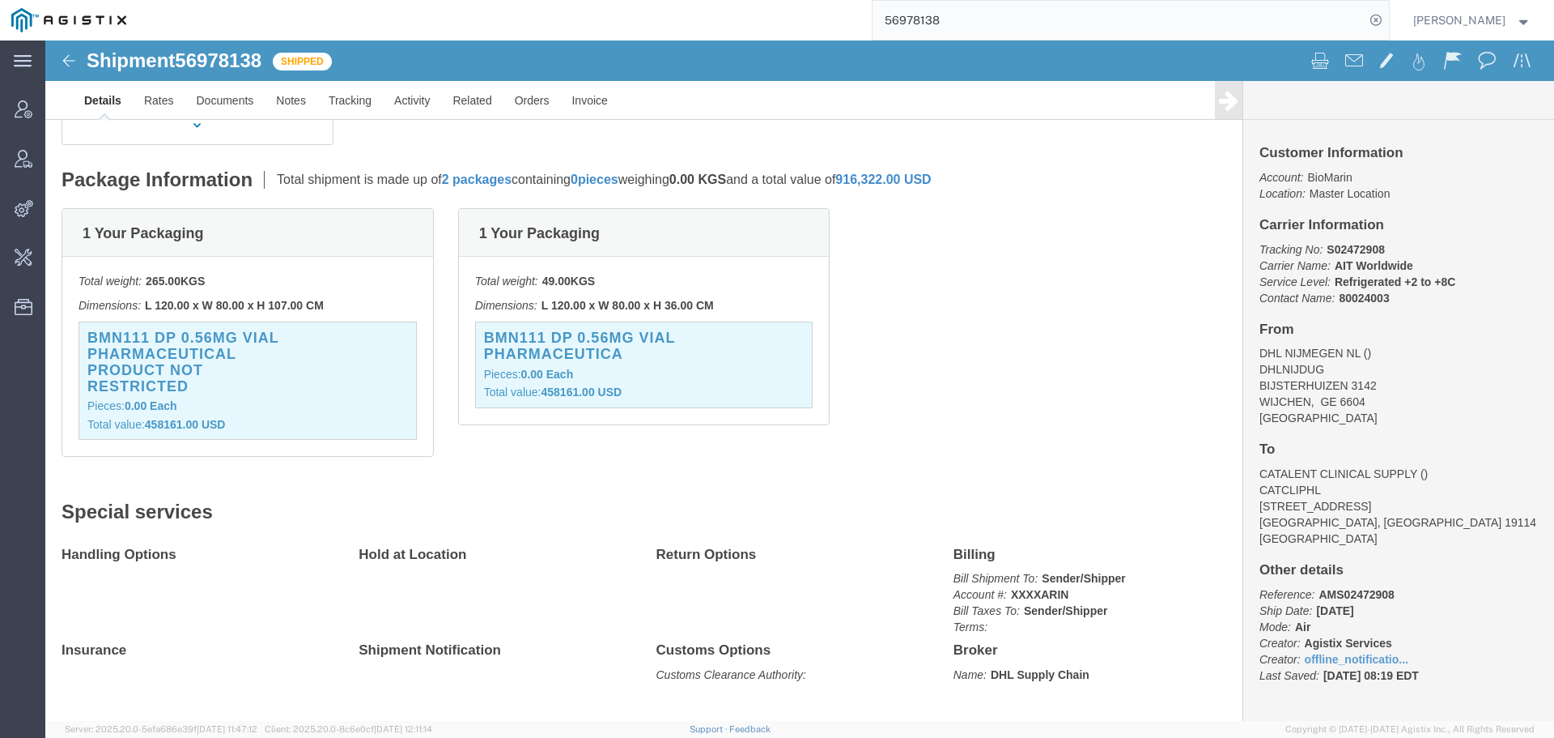
scroll to position [324, 0]
click h3 "BMN111 DP 0.56MG VIAL PHARMACEUTICA"
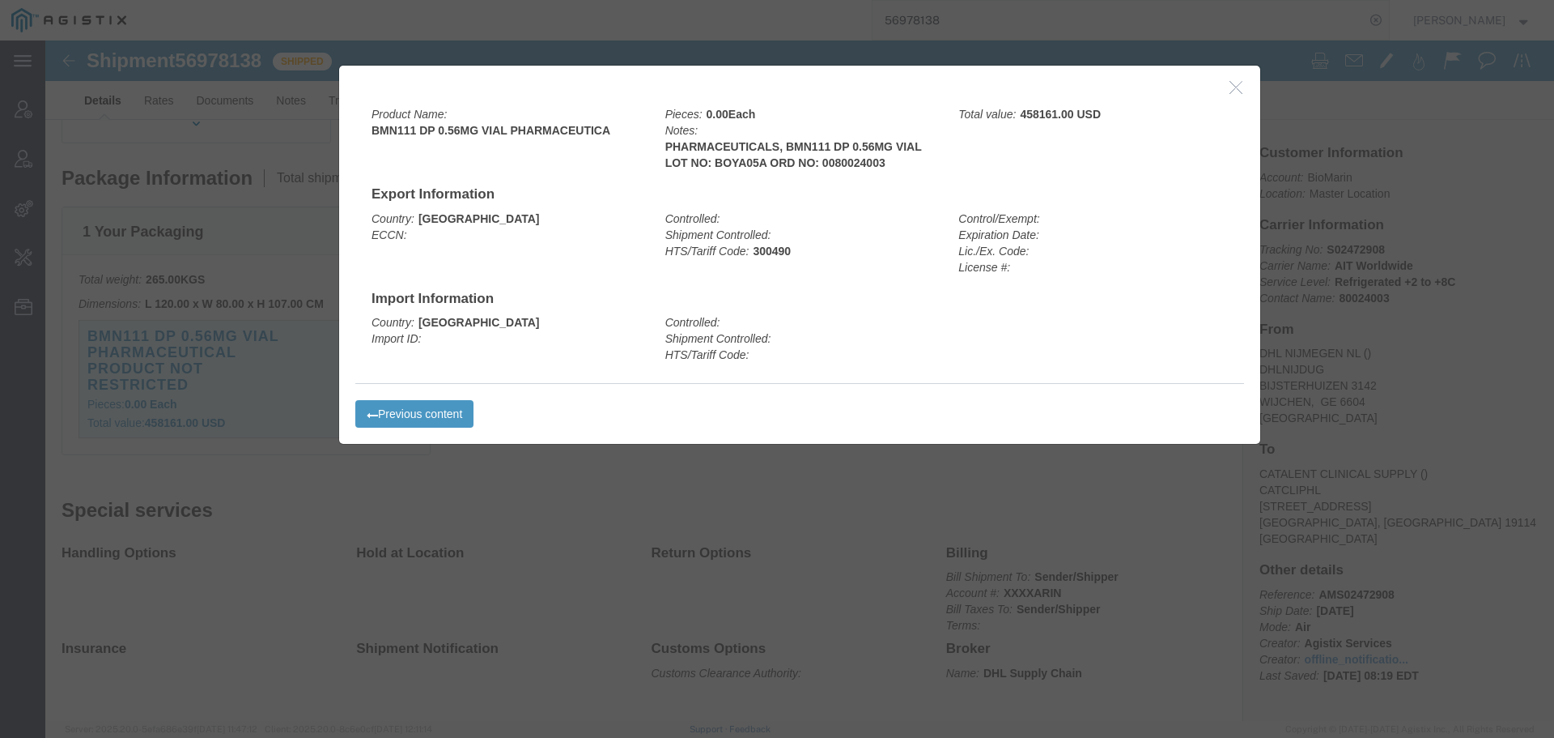
click button "button"
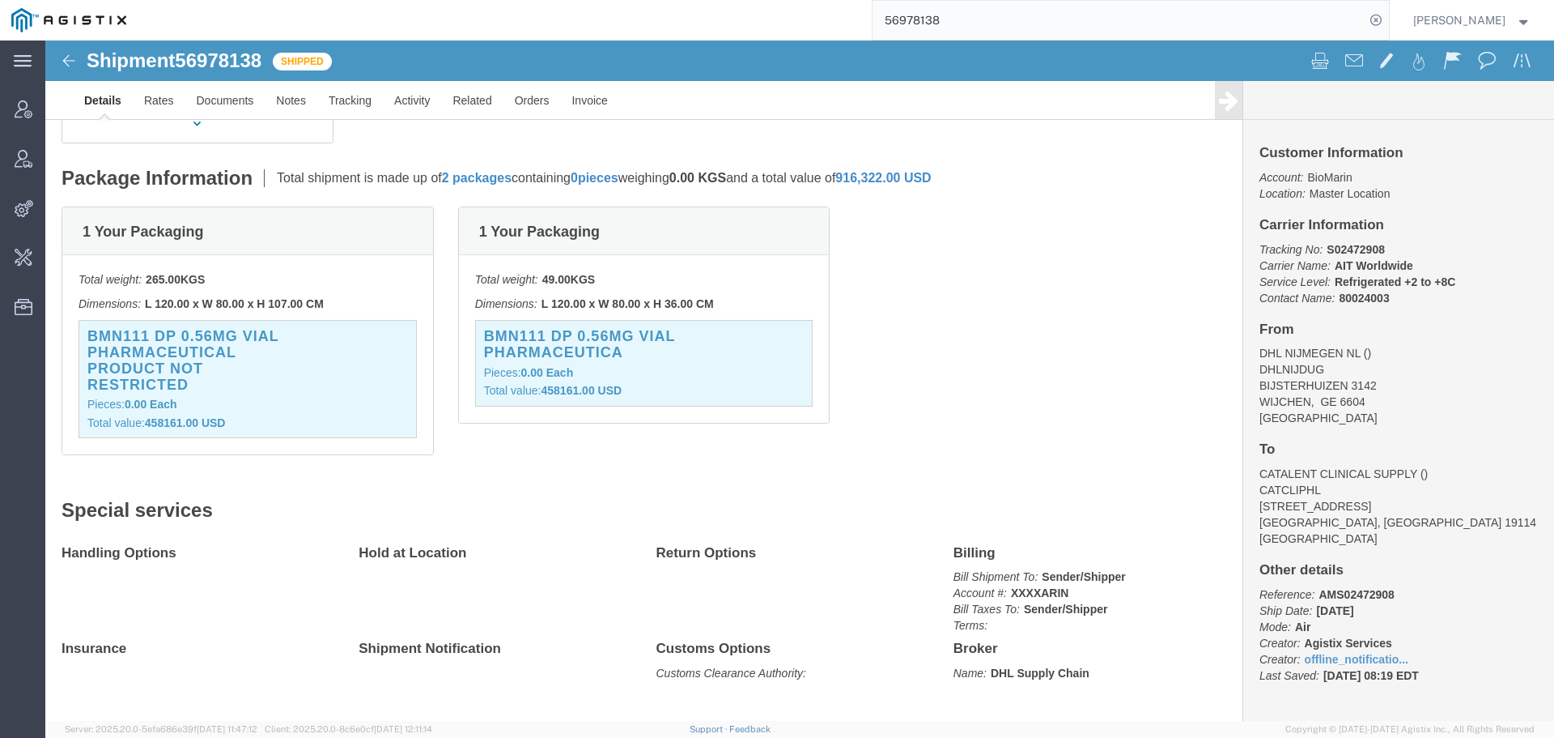
drag, startPoint x: 835, startPoint y: 26, endPoint x: 580, endPoint y: 28, distance: 255.0
click at [627, 26] on div "56978138" at bounding box center [764, 20] width 1252 height 40
paste input "7049111"
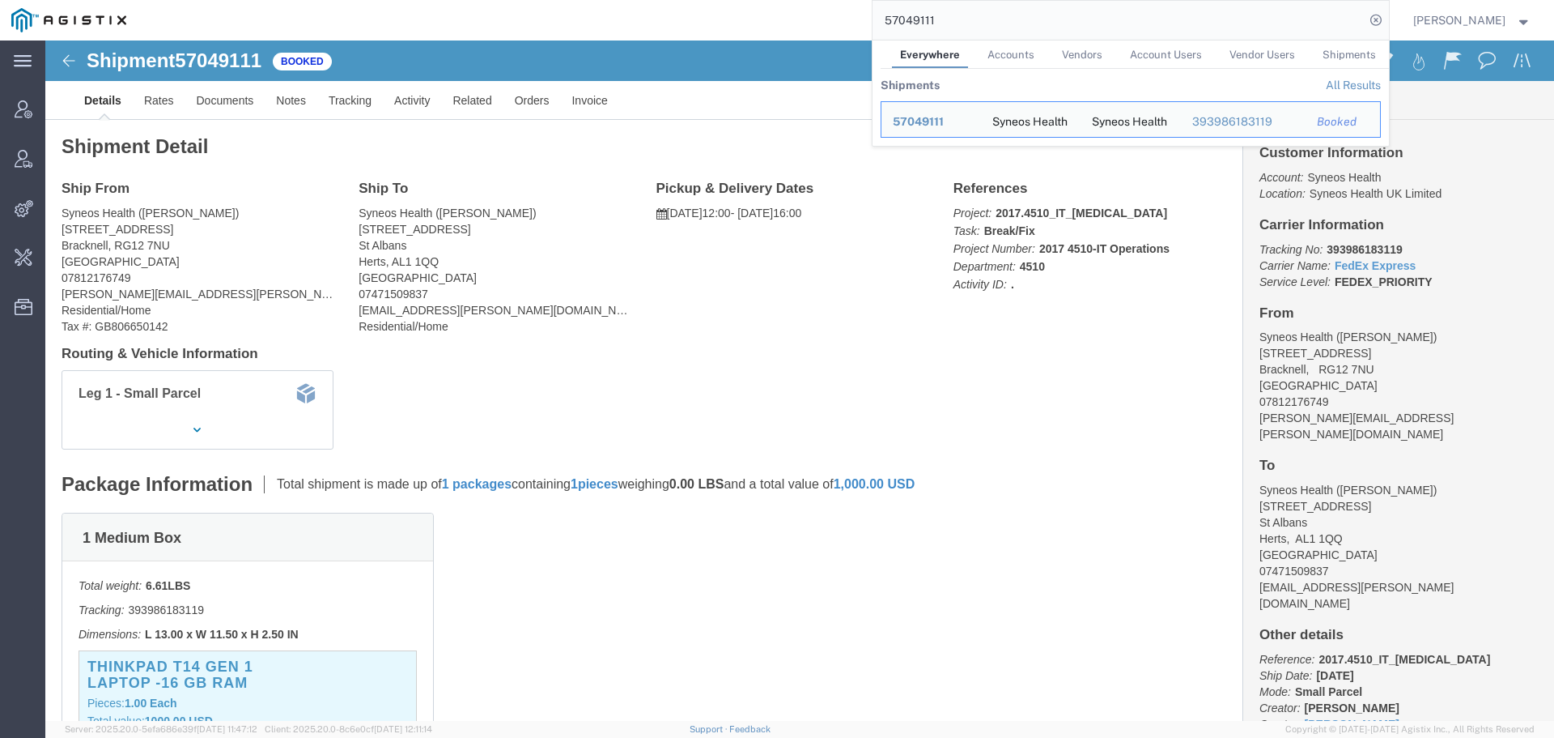
drag, startPoint x: 959, startPoint y: 24, endPoint x: 605, endPoint y: 17, distance: 354.7
click at [732, 19] on div "57049111 Everywhere Accounts Vendors Account Users Vendor Users Shipments Shipm…" at bounding box center [764, 20] width 1252 height 40
paste input "50145"
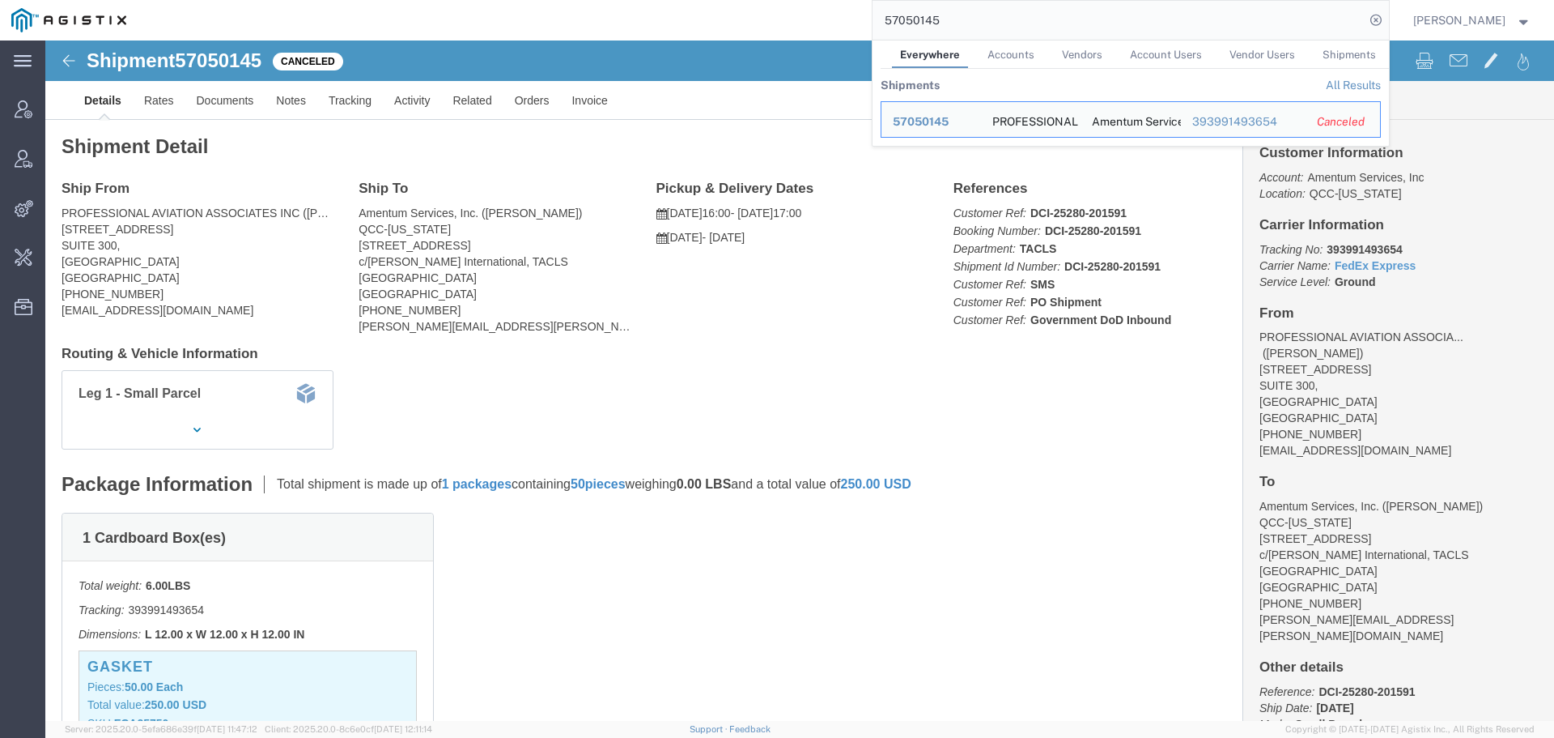
drag, startPoint x: 981, startPoint y: 10, endPoint x: 634, endPoint y: 26, distance: 347.7
click at [644, 21] on div "57050145 Everywhere Accounts Vendors Account Users Vendor Users Shipments Shipm…" at bounding box center [764, 20] width 1252 height 40
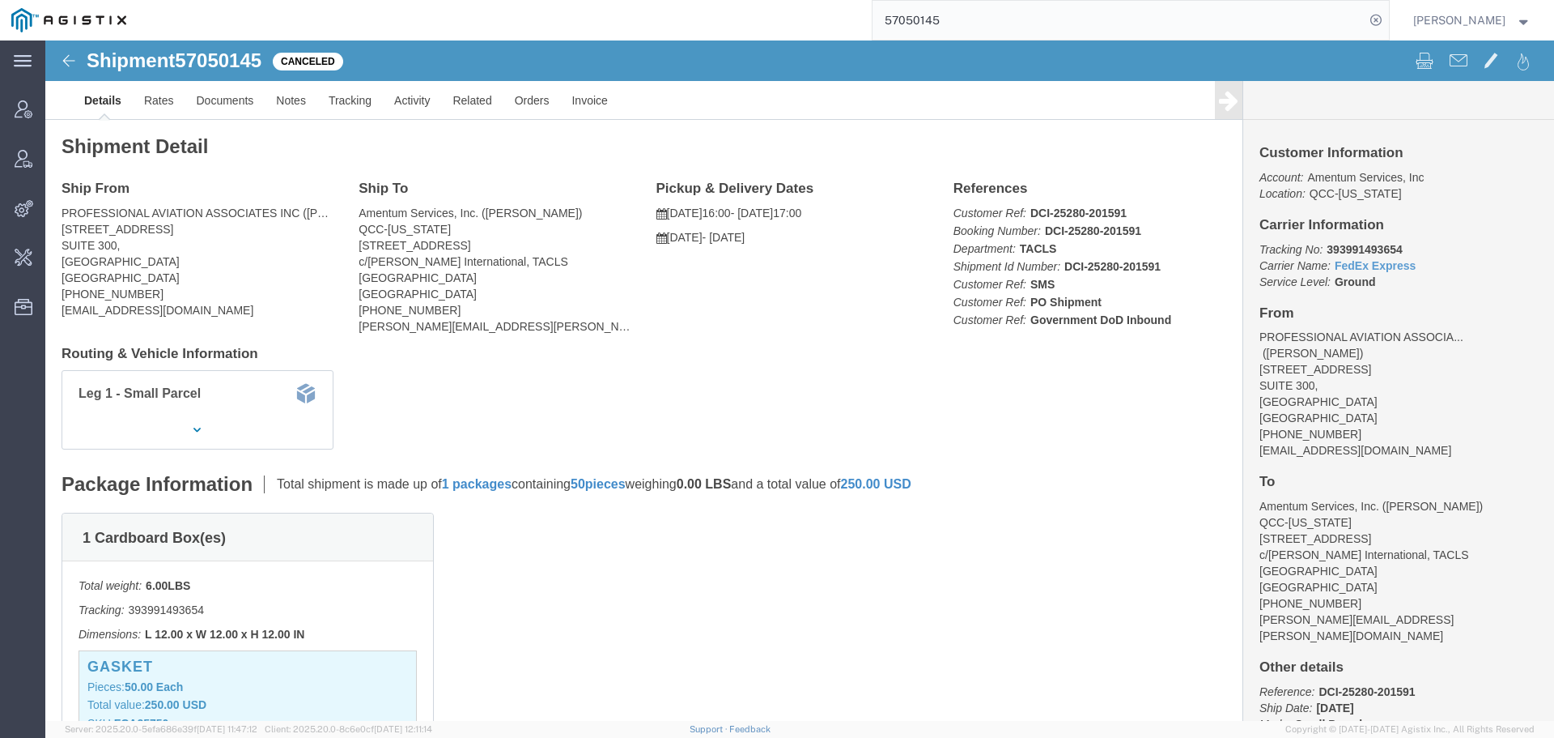
paste input "643X36612888"
type input "643X36612888"
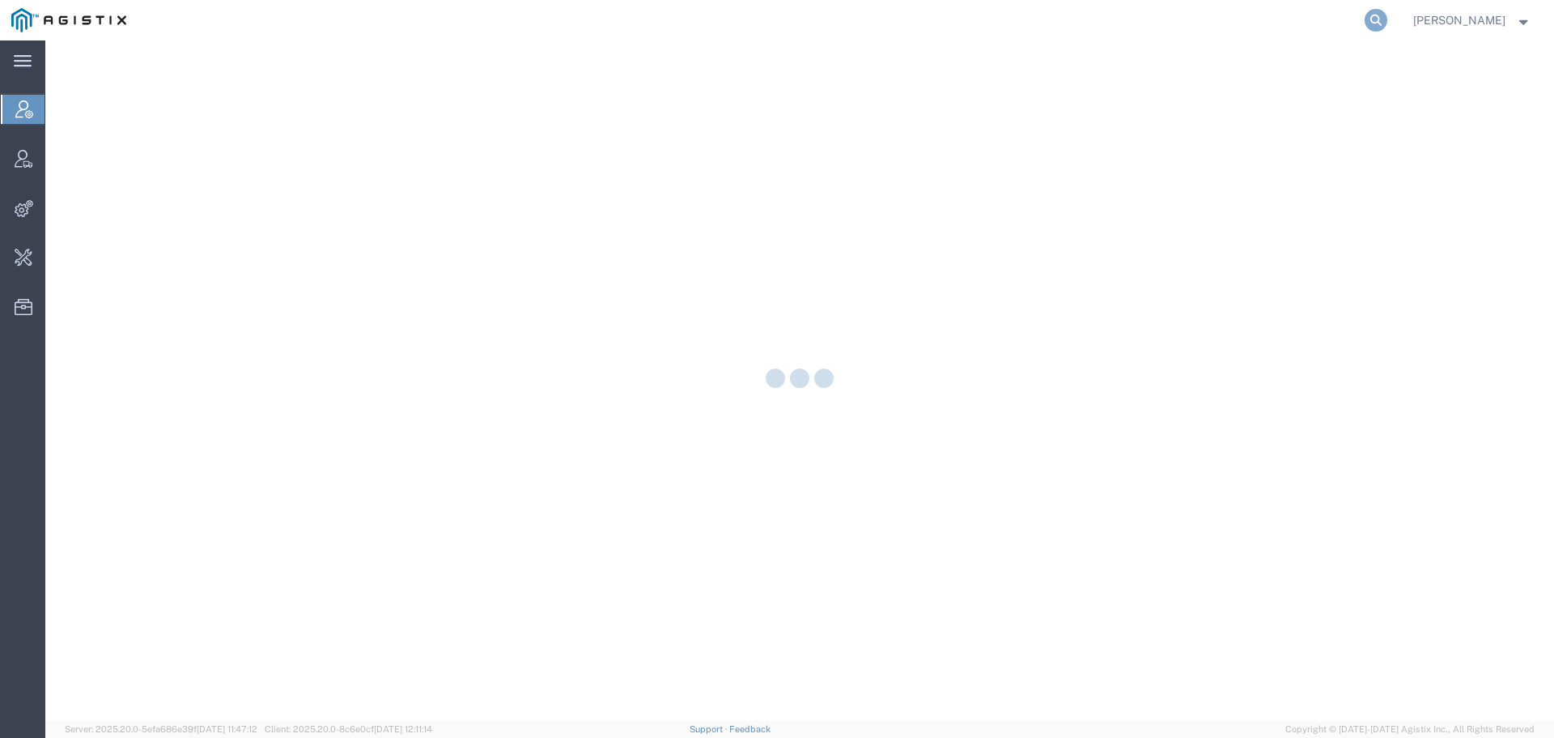
click at [1388, 23] on icon at bounding box center [1376, 20] width 23 height 23
paste input "56941994"
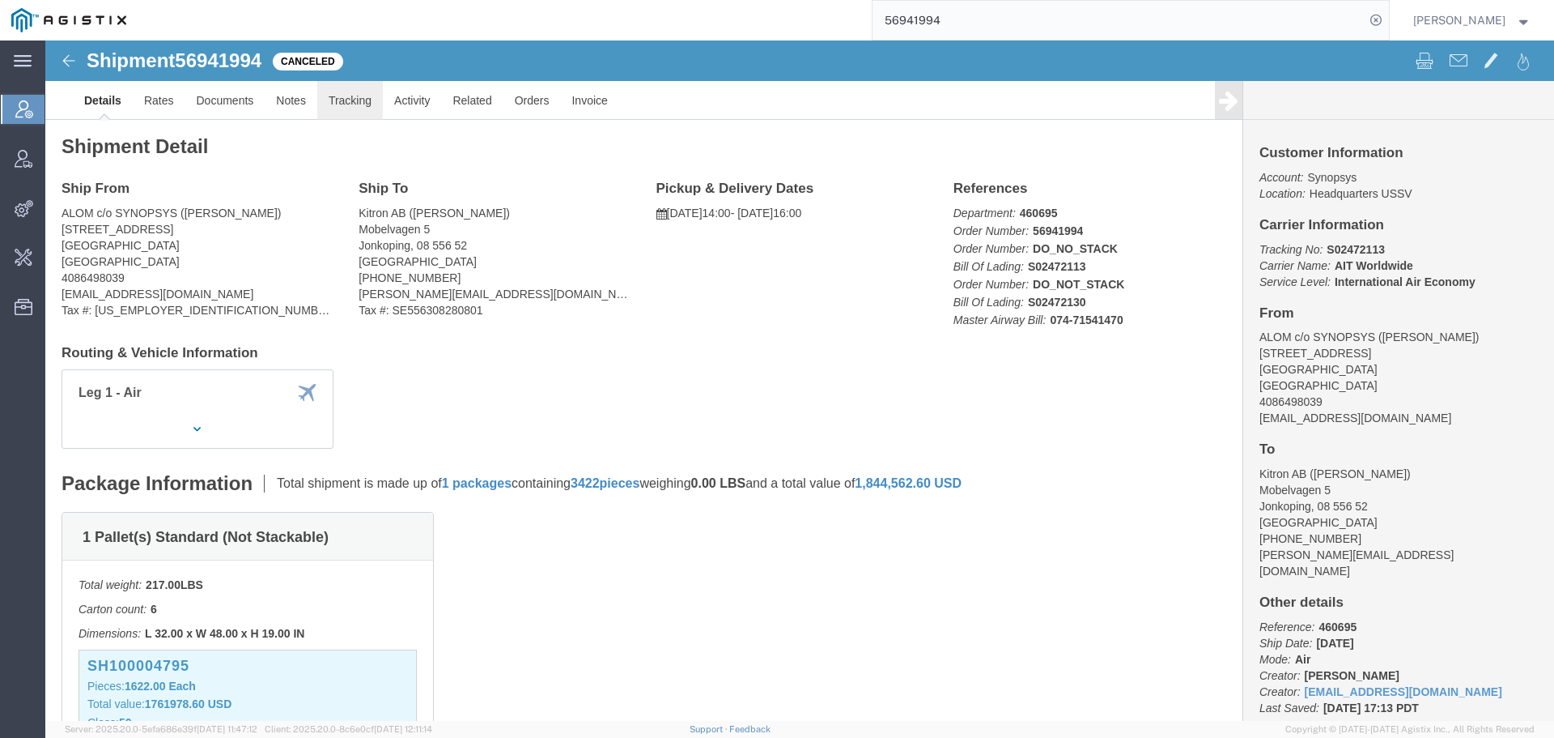
click link "Tracking"
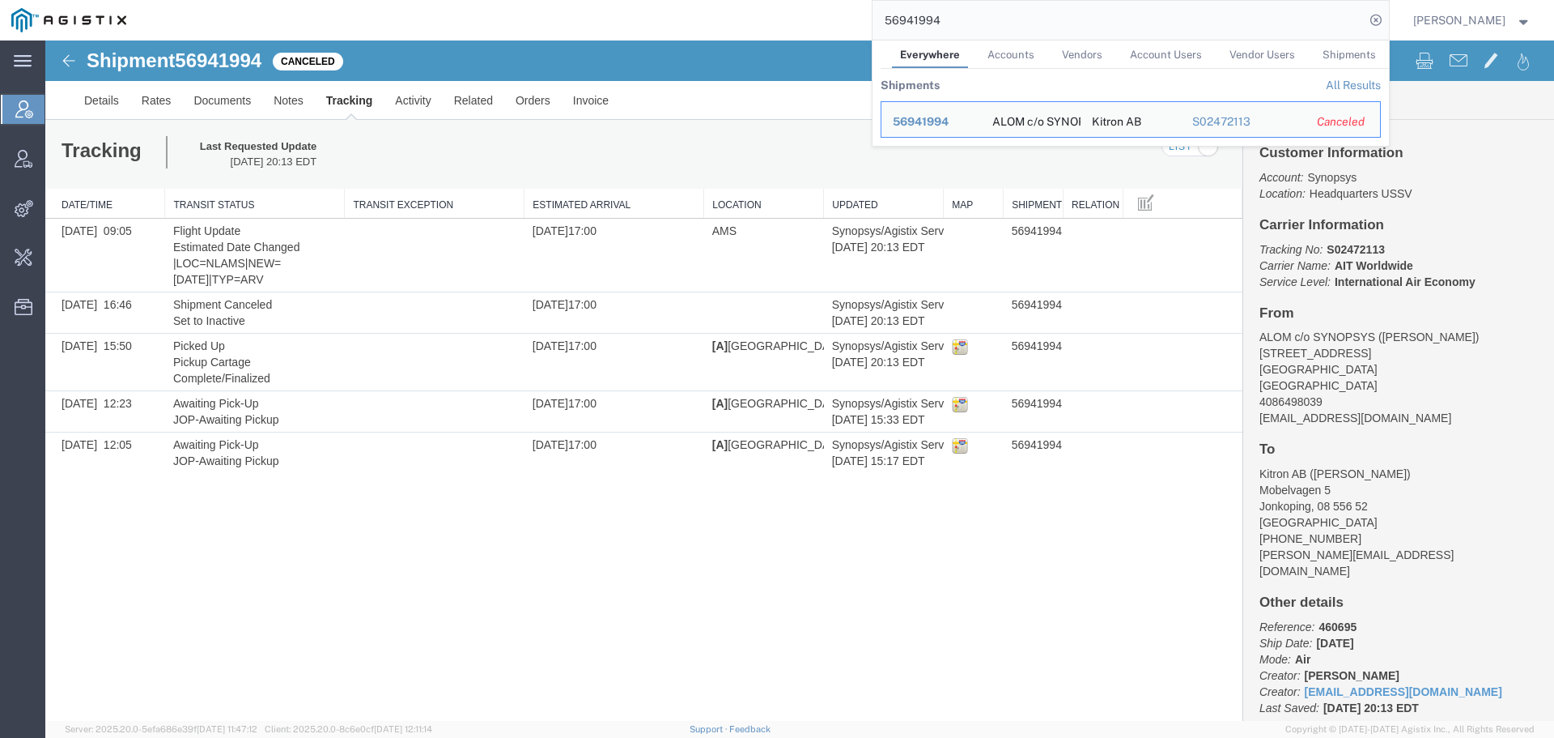
drag, startPoint x: 794, startPoint y: 27, endPoint x: 589, endPoint y: 28, distance: 204.8
click at [680, 27] on div "56941994 Everywhere Accounts Vendors Account Users Vendor Users Shipments Shipm…" at bounding box center [764, 20] width 1252 height 40
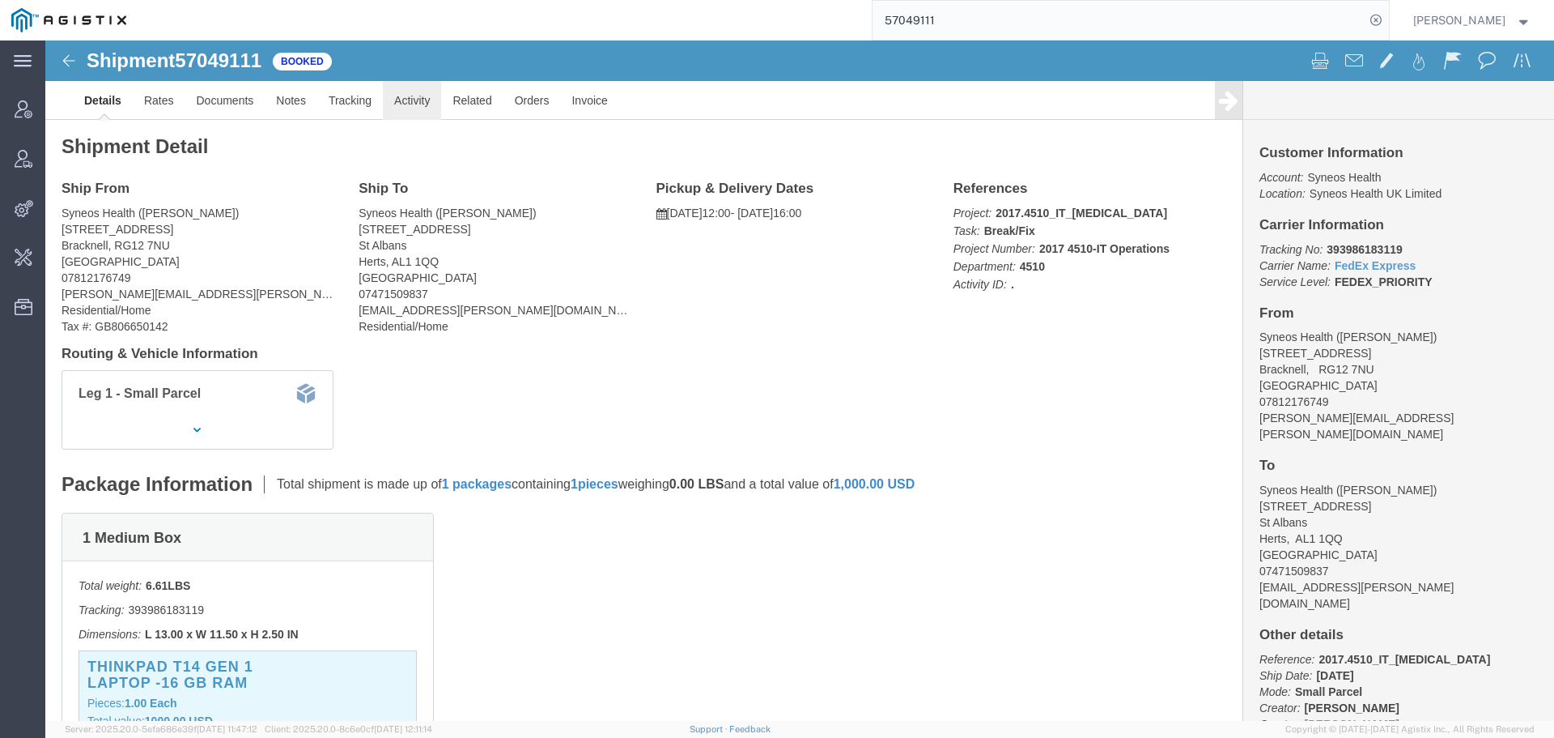
drag, startPoint x: 368, startPoint y: 62, endPoint x: 452, endPoint y: 62, distance: 83.4
click link "Activity"
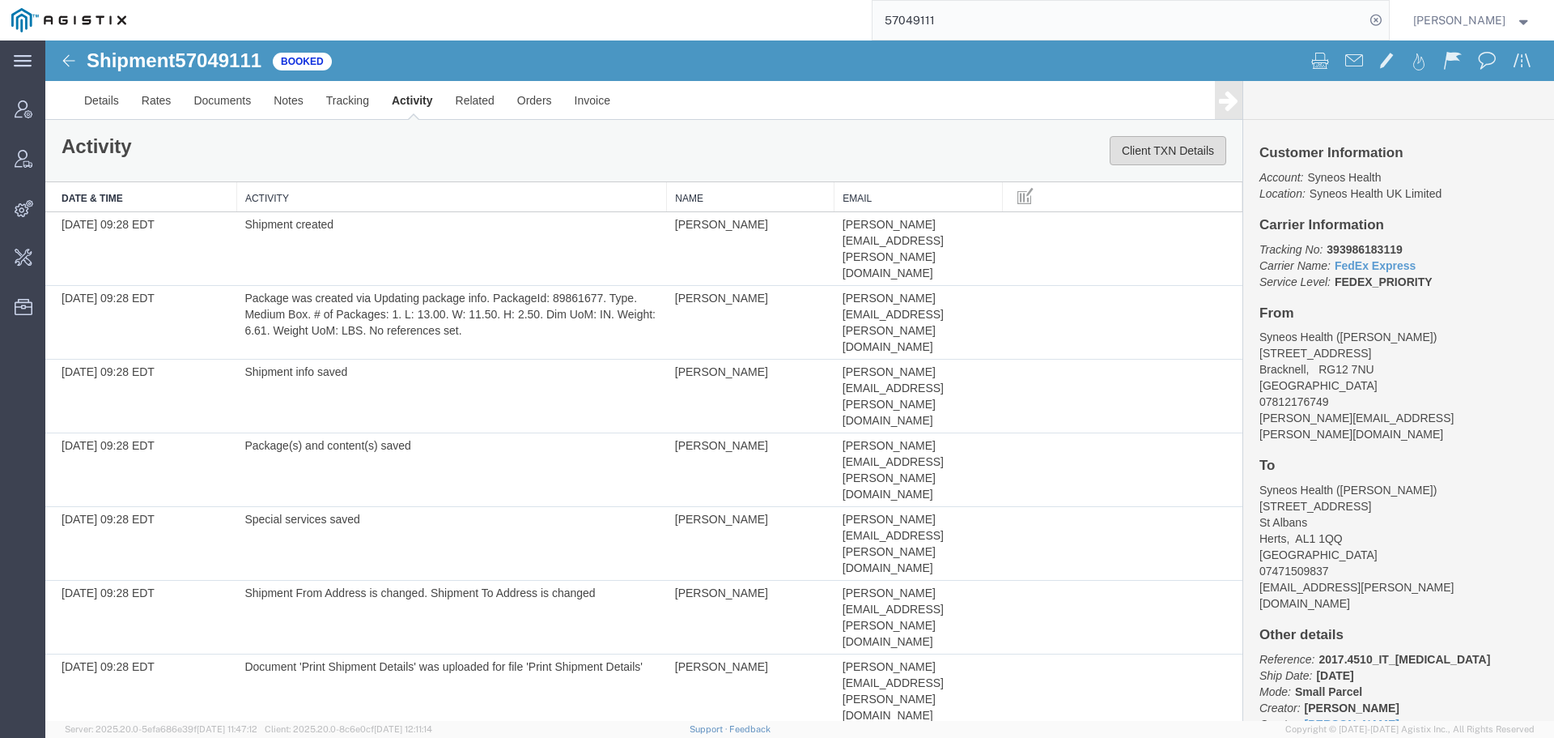
click at [1163, 163] on button "Client TXN Details" at bounding box center [1168, 150] width 117 height 29
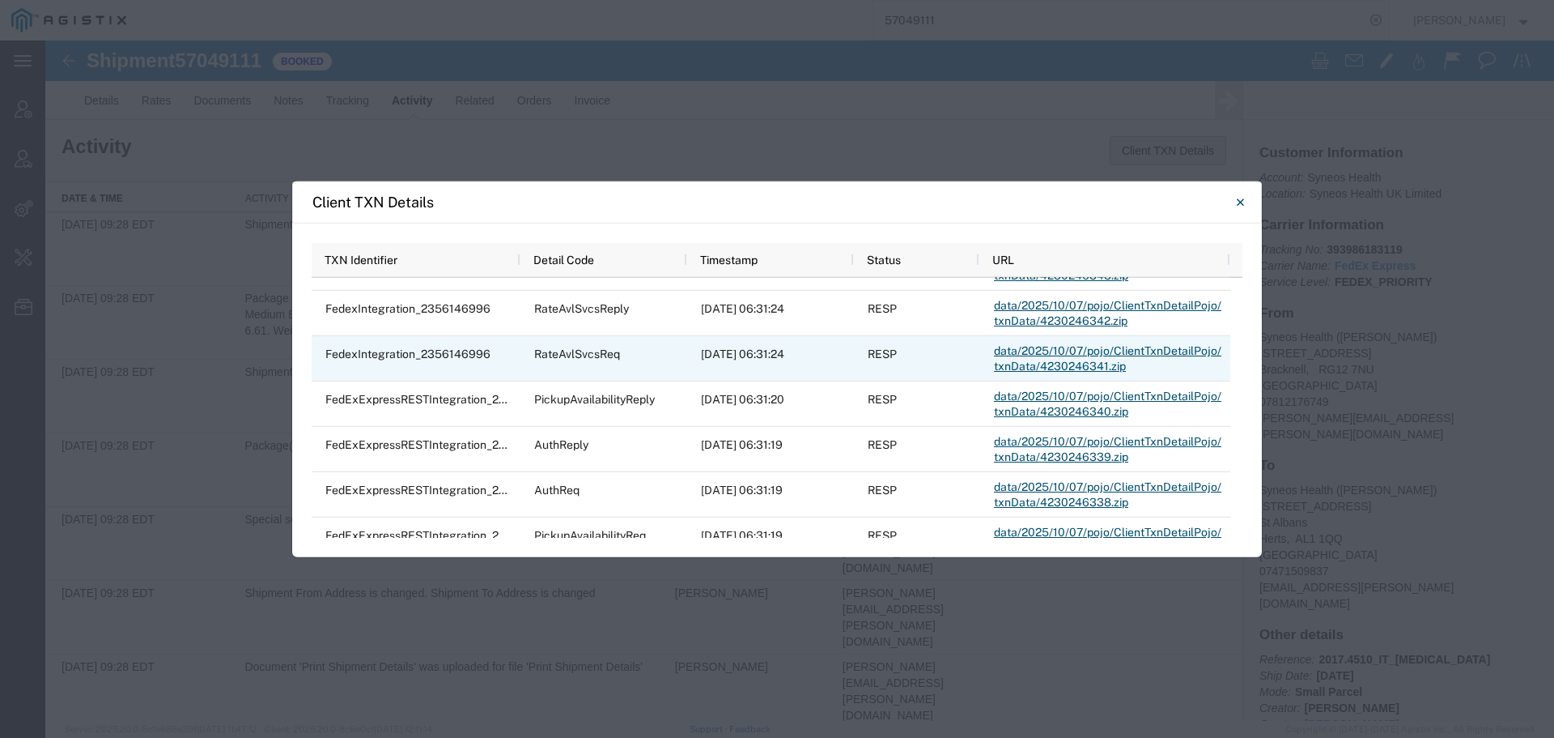
scroll to position [567, 0]
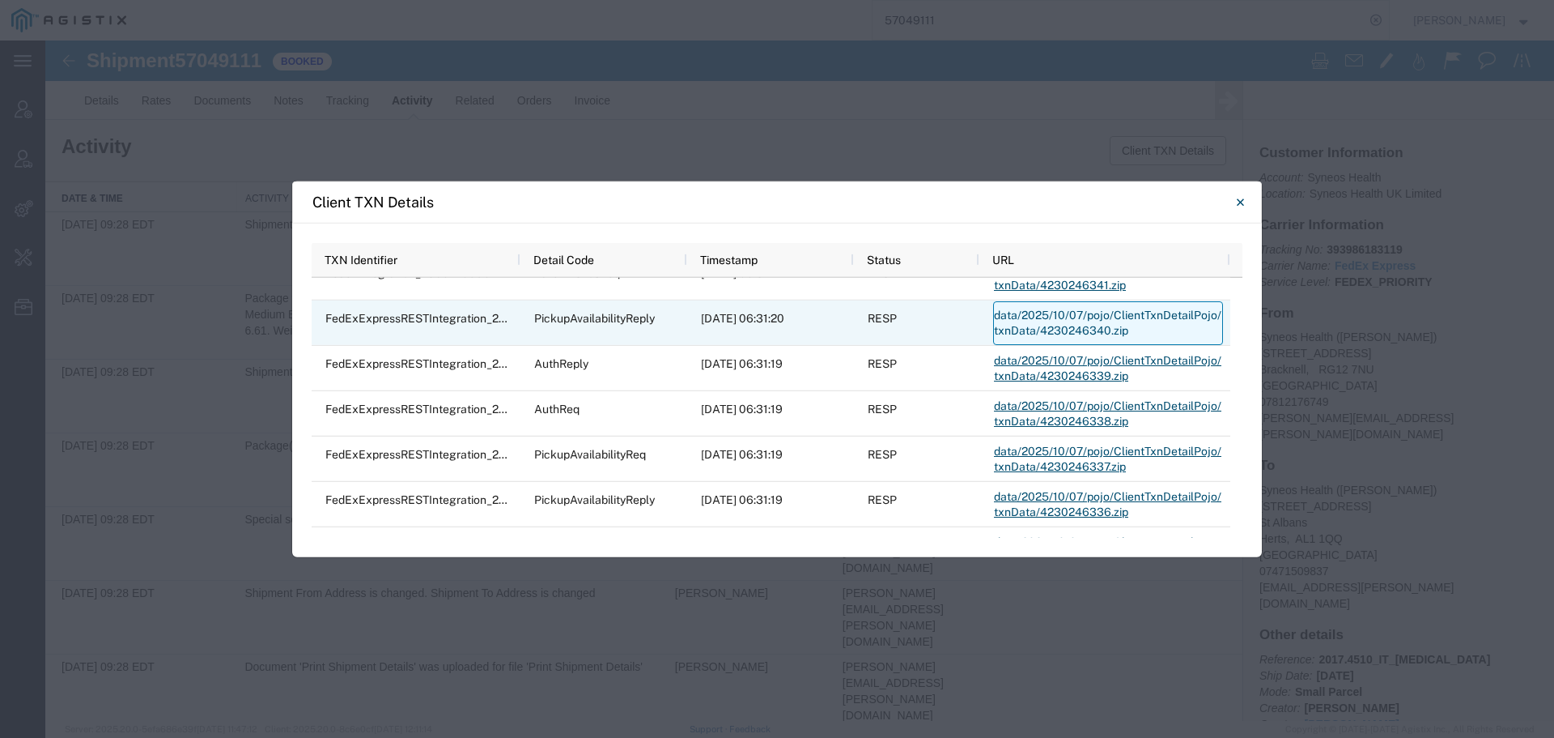
click at [1022, 323] on link "data/2025/10/07/pojo/ClientTxnDetailPojo/txnData/4230246340.zip" at bounding box center [1108, 322] width 230 height 44
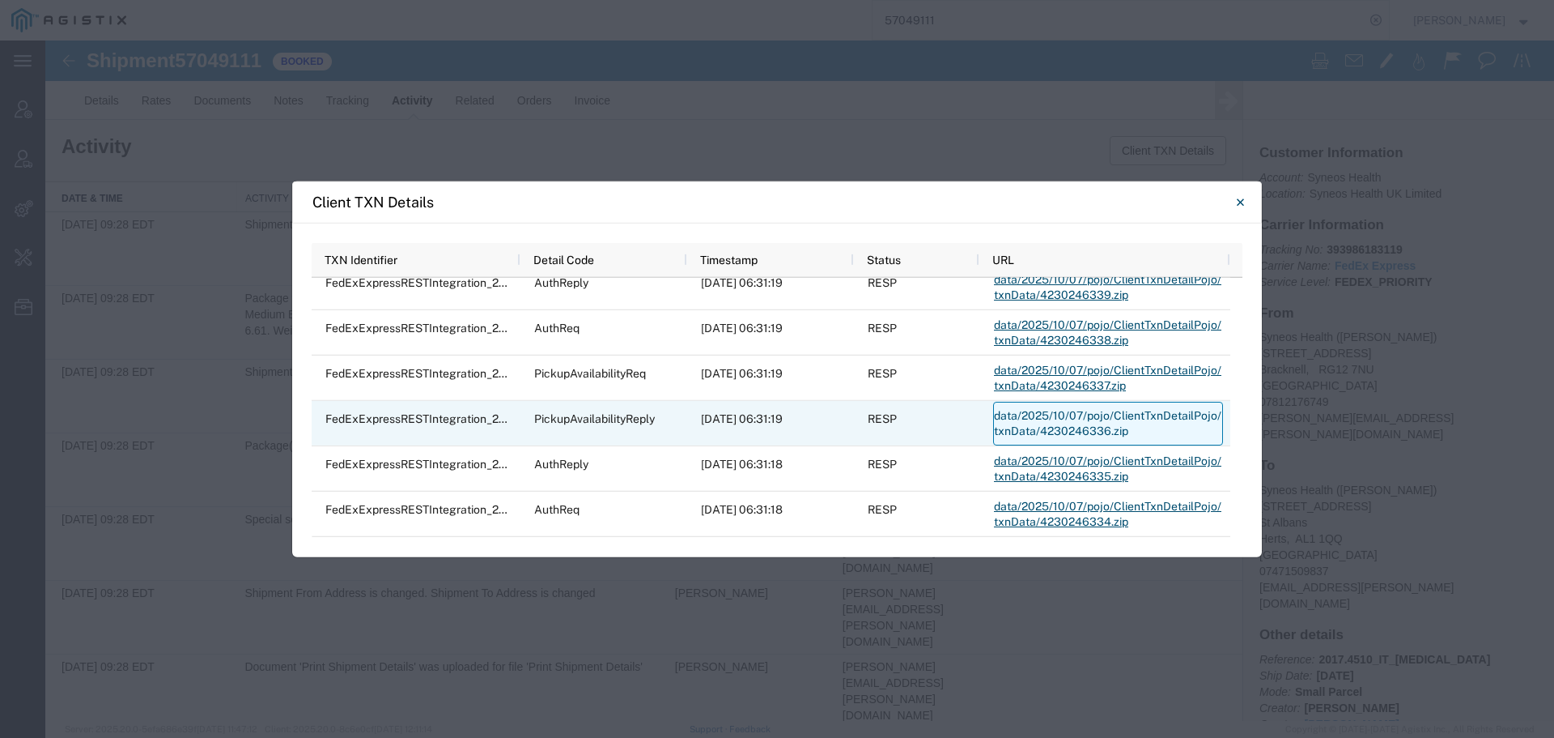
click at [1043, 425] on link "data/2025/10/07/pojo/ClientTxnDetailPojo/txnData/4230246336.zip" at bounding box center [1108, 423] width 230 height 44
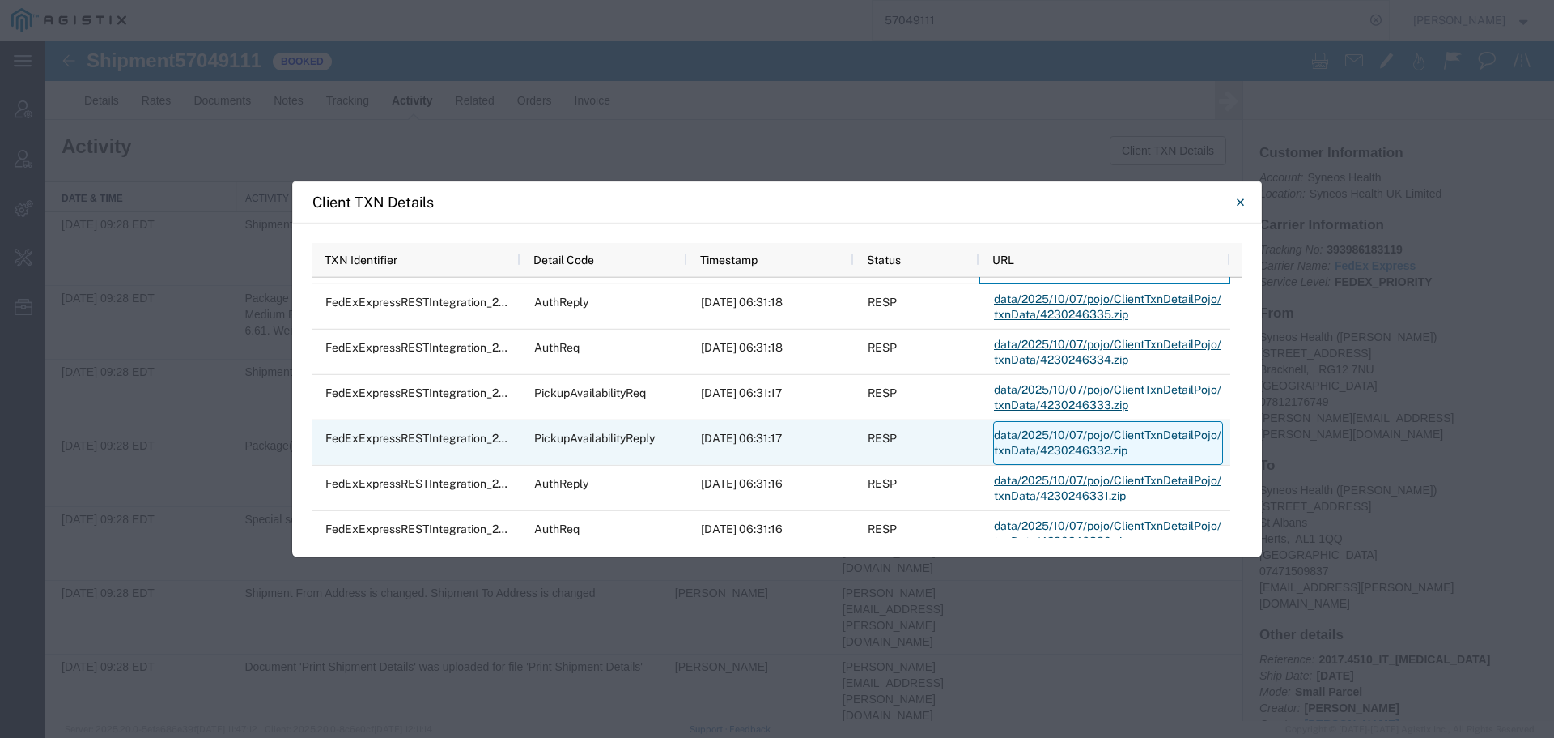
click at [1091, 432] on link "data/2025/10/07/pojo/ClientTxnDetailPojo/txnData/4230246332.zip" at bounding box center [1108, 442] width 230 height 44
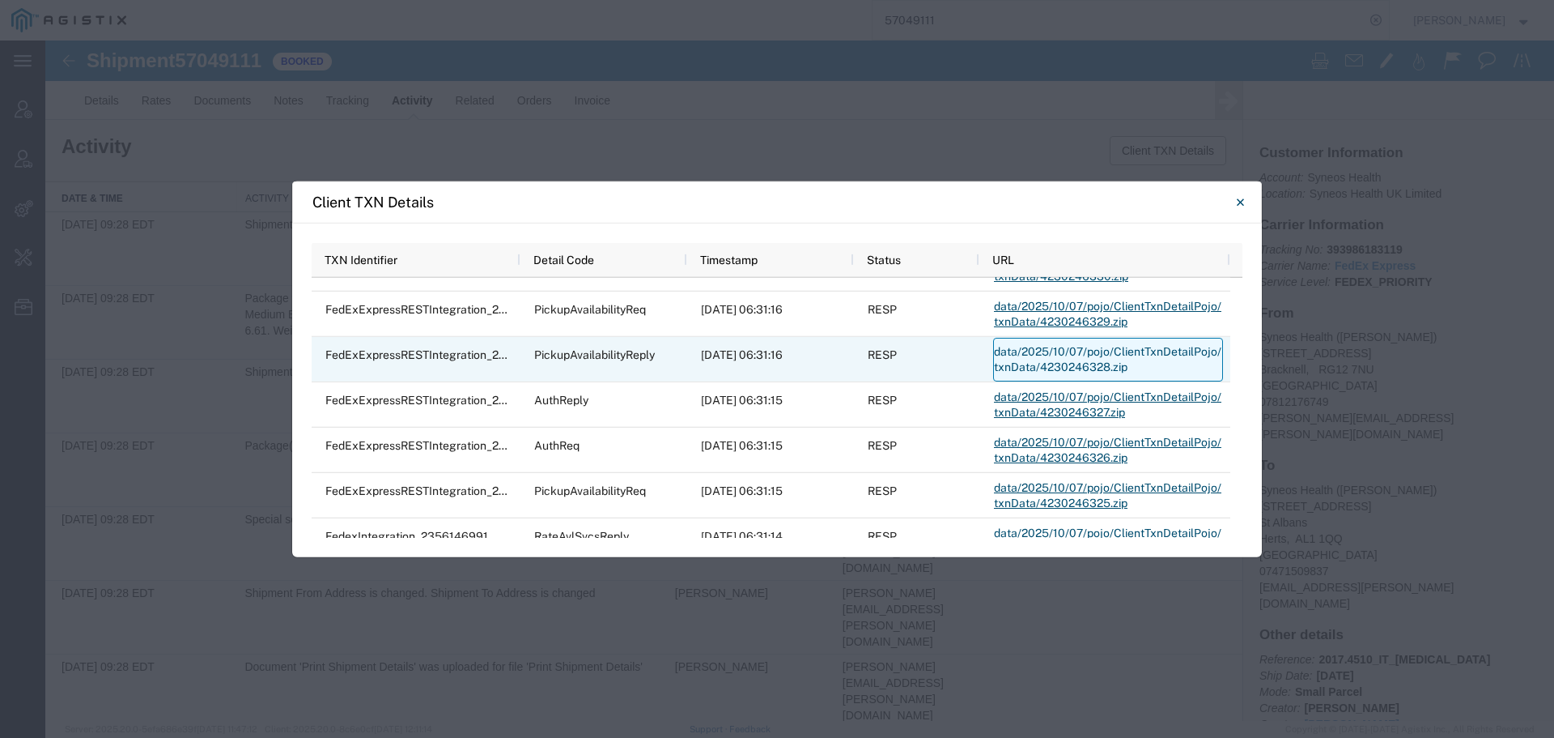
click at [1069, 355] on link "data/2025/10/07/pojo/ClientTxnDetailPojo/txnData/4230246328.zip" at bounding box center [1108, 359] width 230 height 44
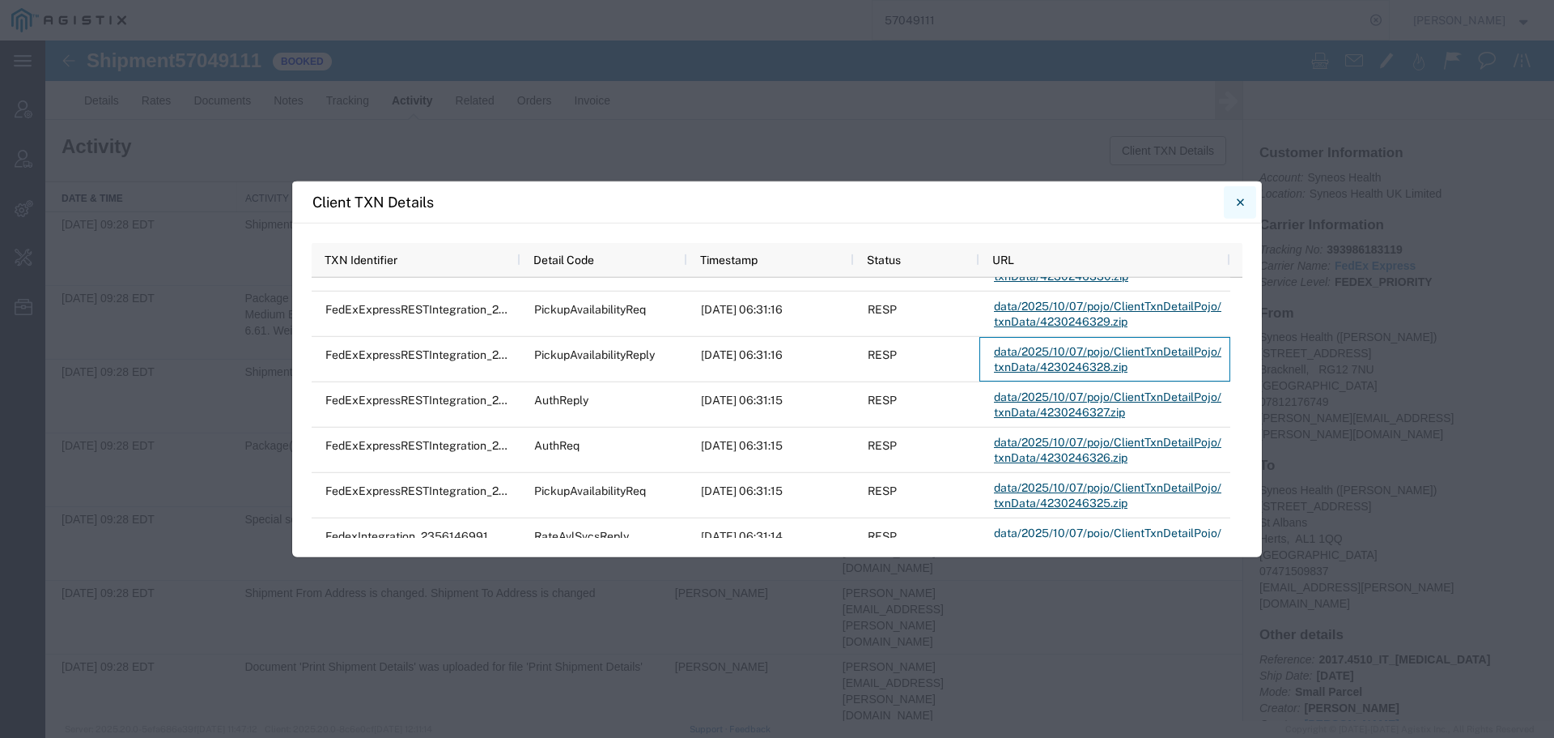
click at [1239, 205] on icon "Close" at bounding box center [1240, 201] width 7 height 19
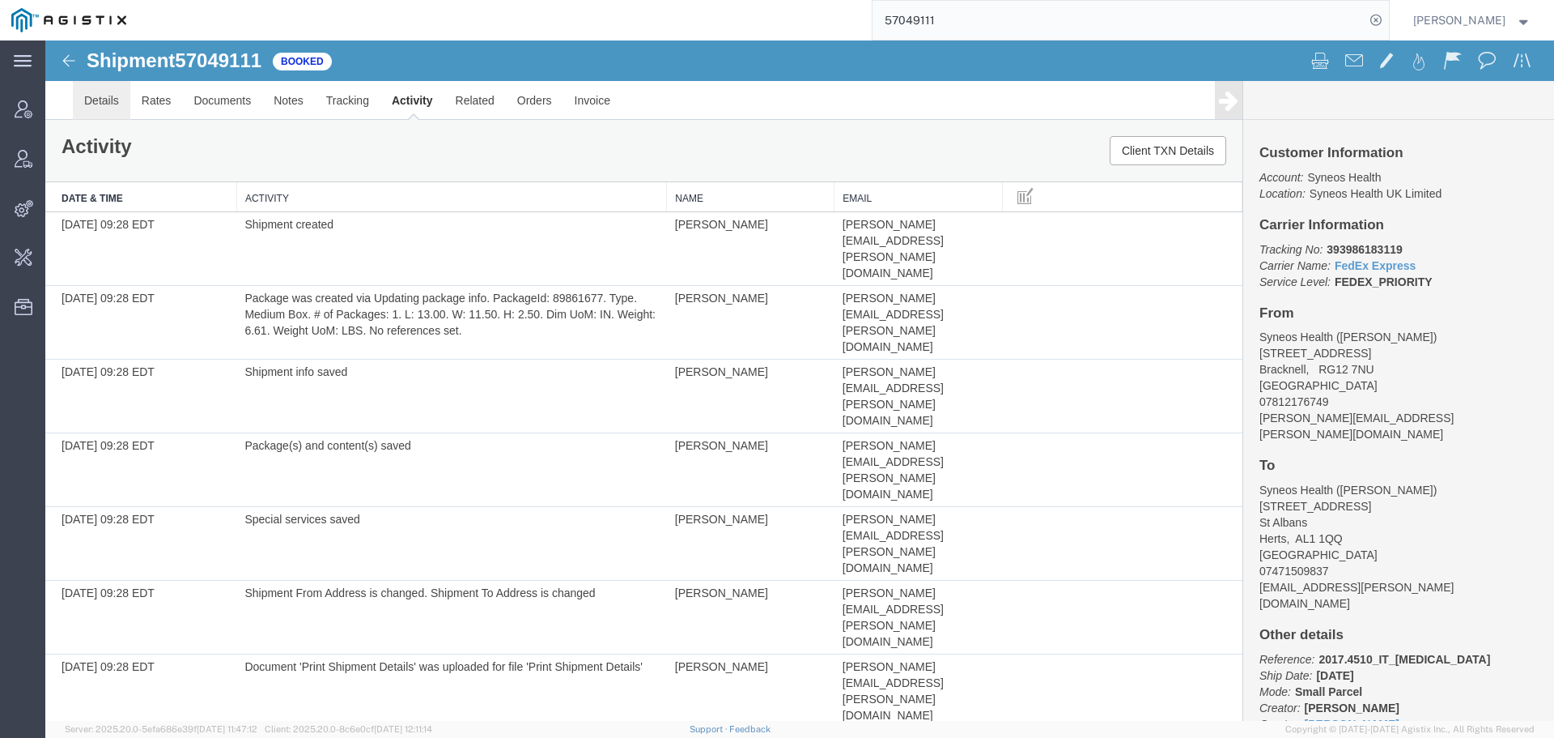
click at [103, 96] on link "Details" at bounding box center [101, 100] width 57 height 39
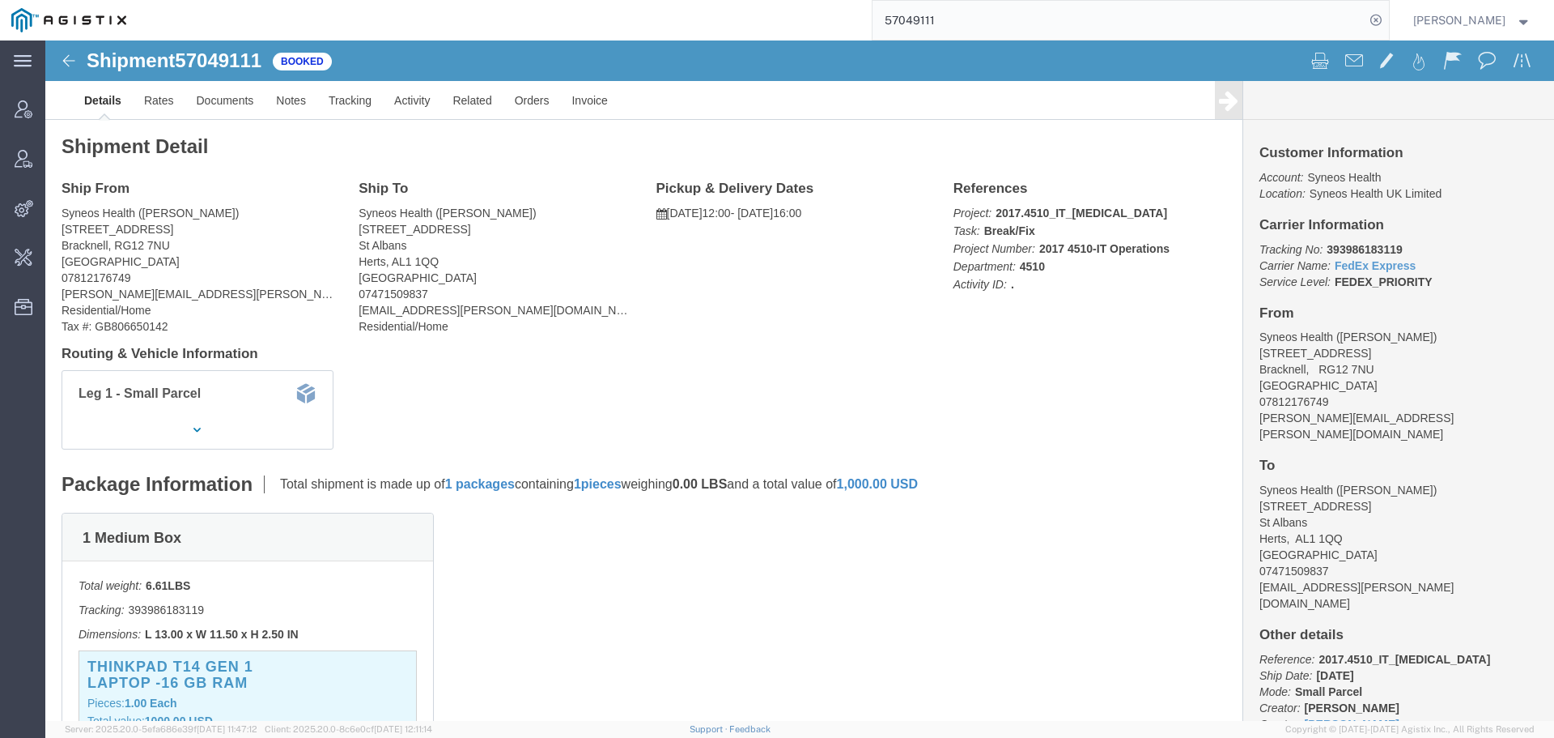
click at [916, 14] on input "57049111" at bounding box center [1119, 20] width 492 height 39
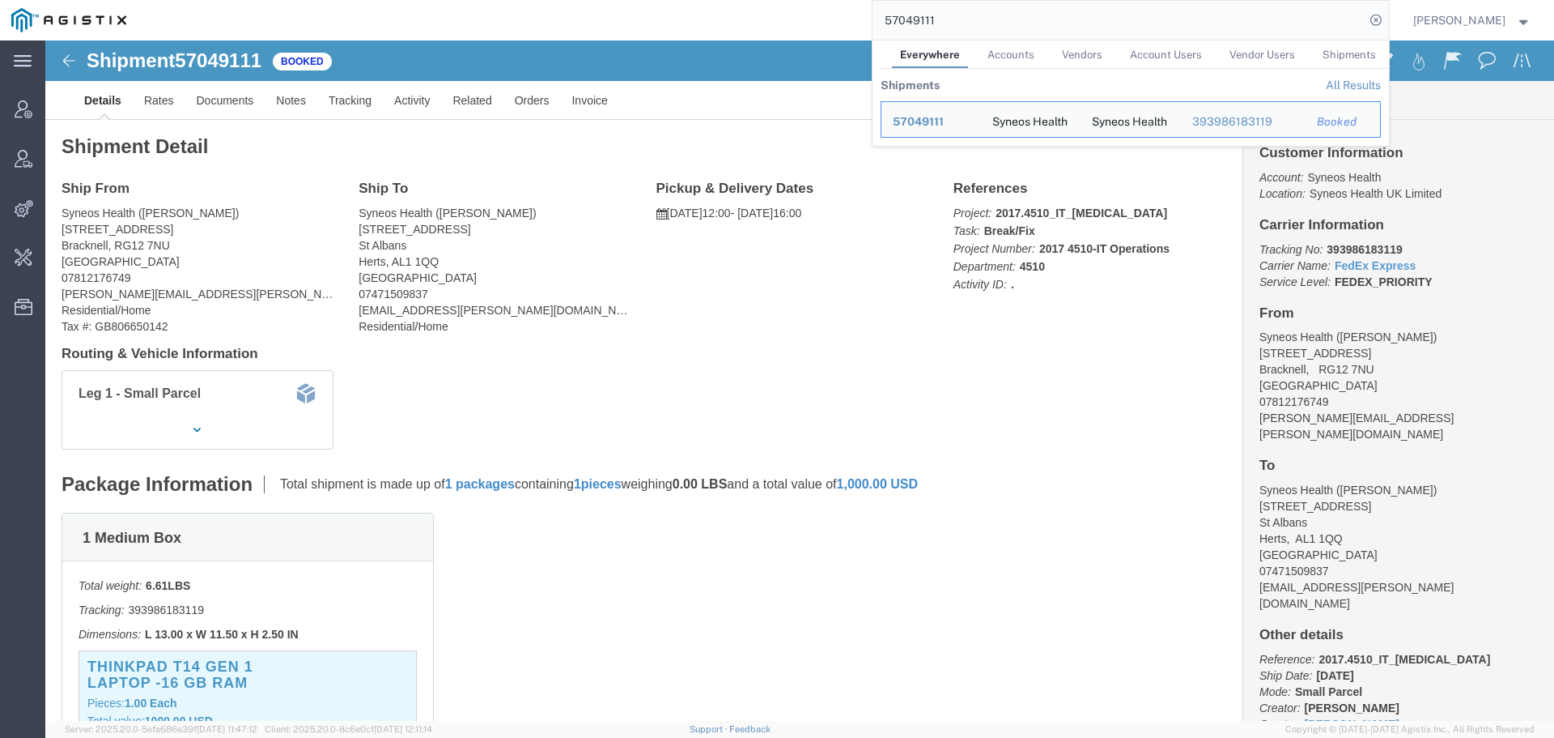
click at [916, 14] on input "57049111" at bounding box center [1119, 20] width 492 height 39
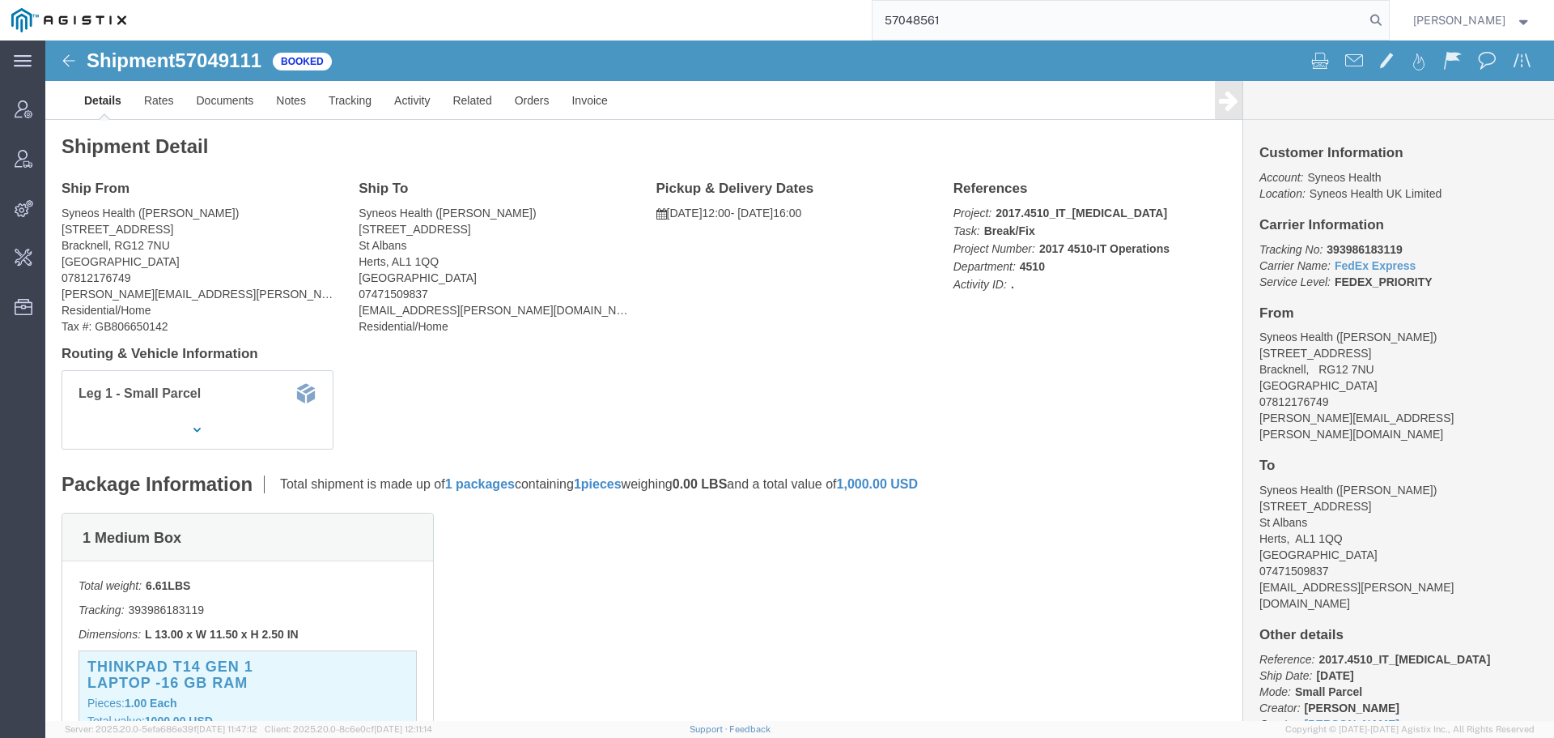
type input "57048561"
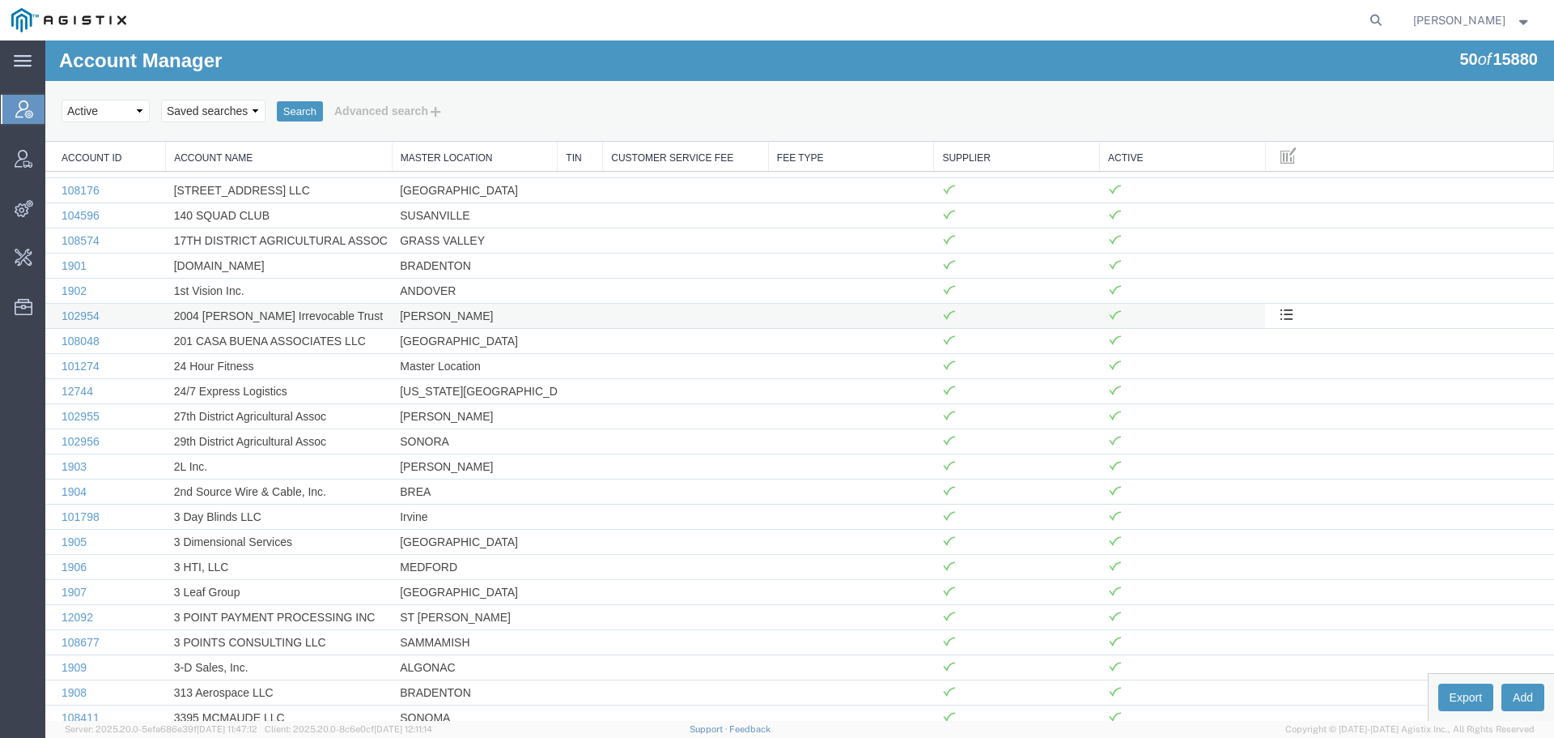
scroll to position [81, 0]
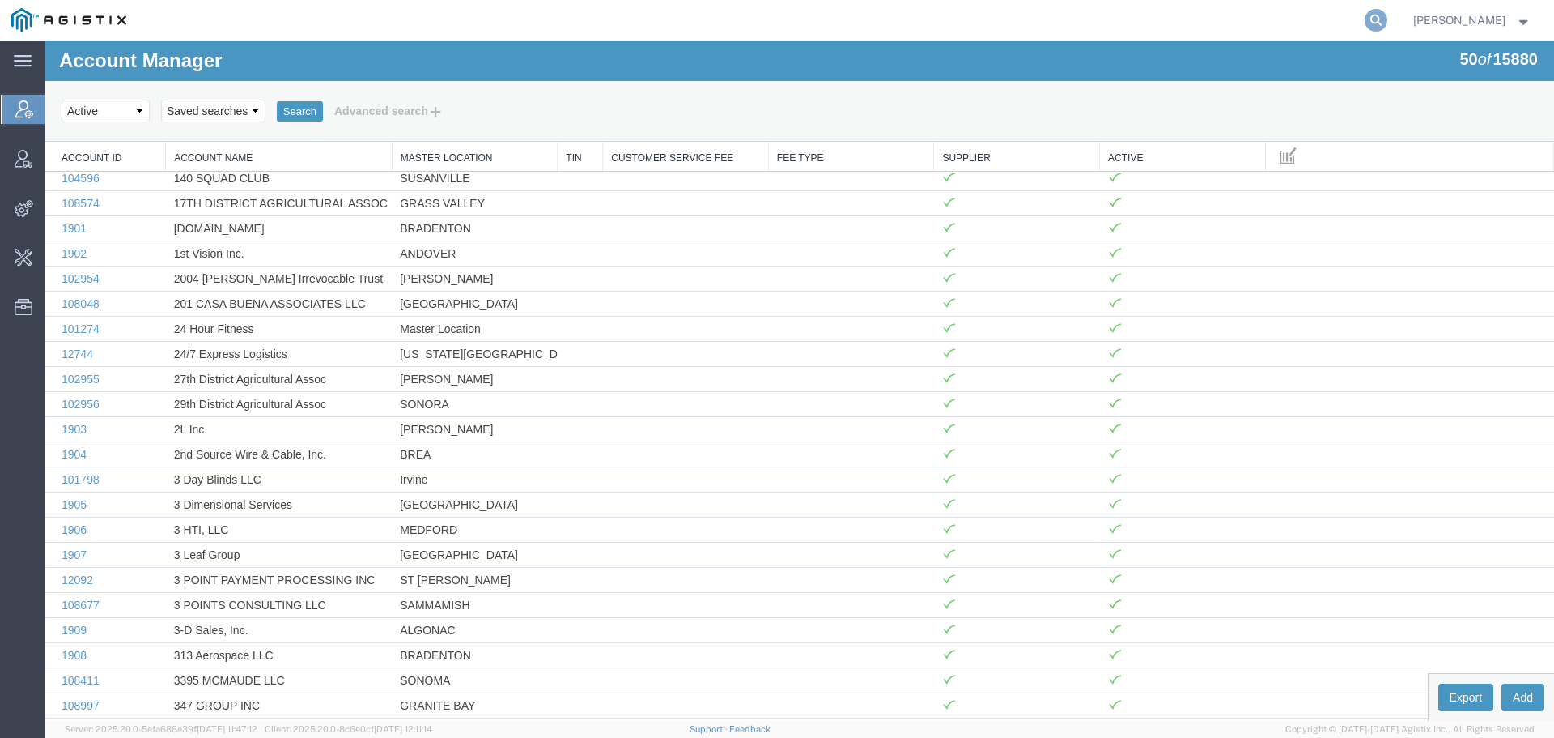
click at [1388, 15] on icon at bounding box center [1376, 20] width 23 height 23
click at [1221, 18] on input "search" at bounding box center [1119, 20] width 492 height 39
